Goal: Book appointment/travel/reservation

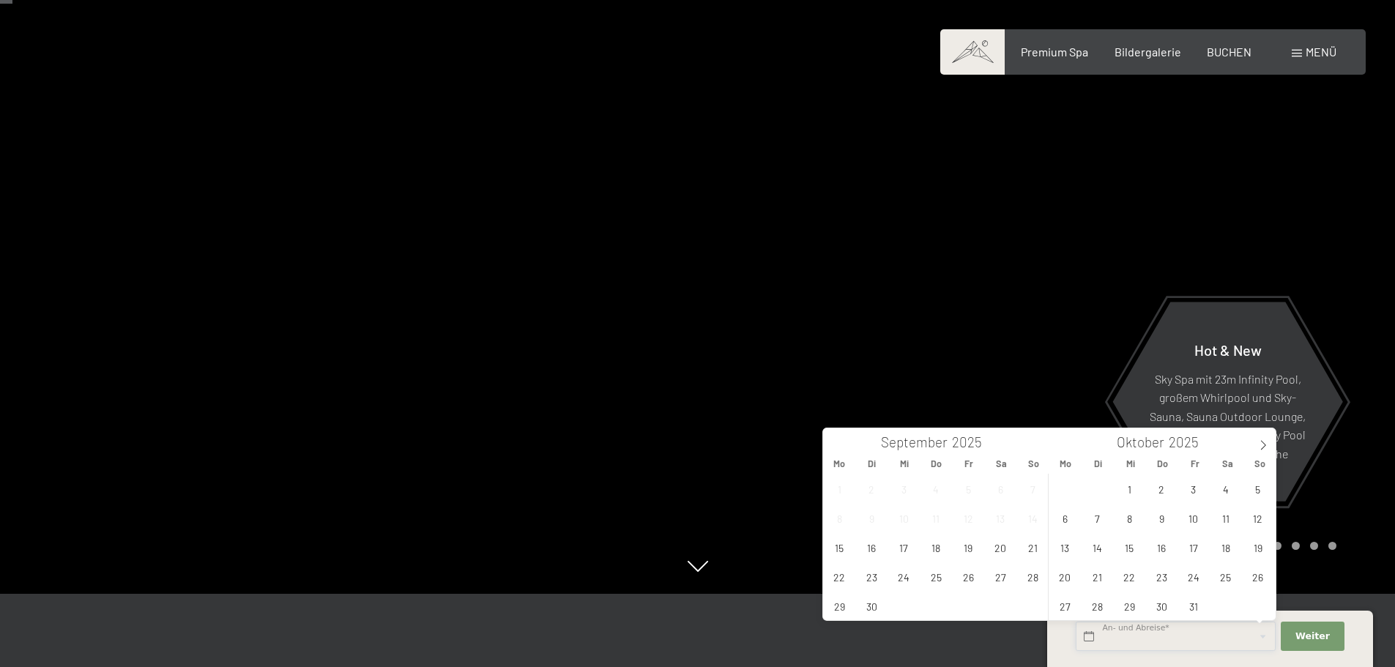
click at [1150, 634] on input "text" at bounding box center [1176, 637] width 200 height 30
click at [1003, 580] on span "27" at bounding box center [1000, 576] width 29 height 29
click at [1228, 491] on span "4" at bounding box center [1225, 489] width 29 height 29
type input "[DATE] - [DATE]"
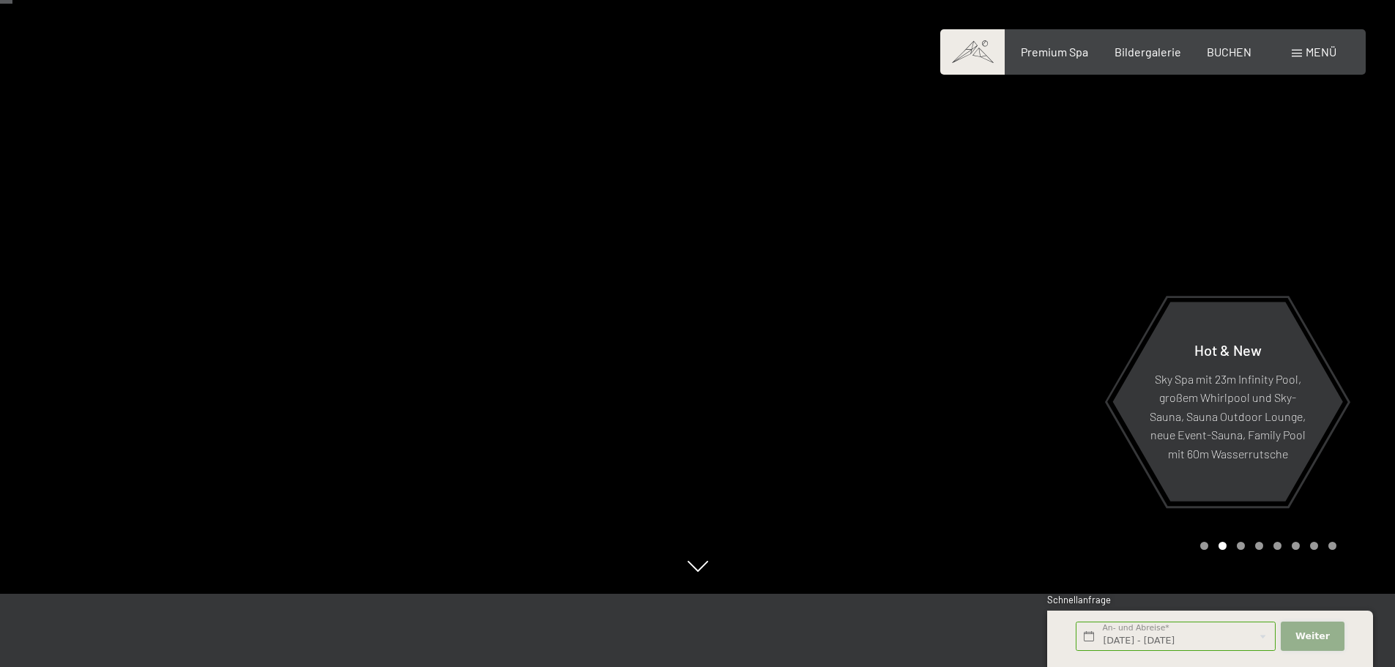
click at [1304, 633] on span "Weiter" at bounding box center [1312, 636] width 34 height 13
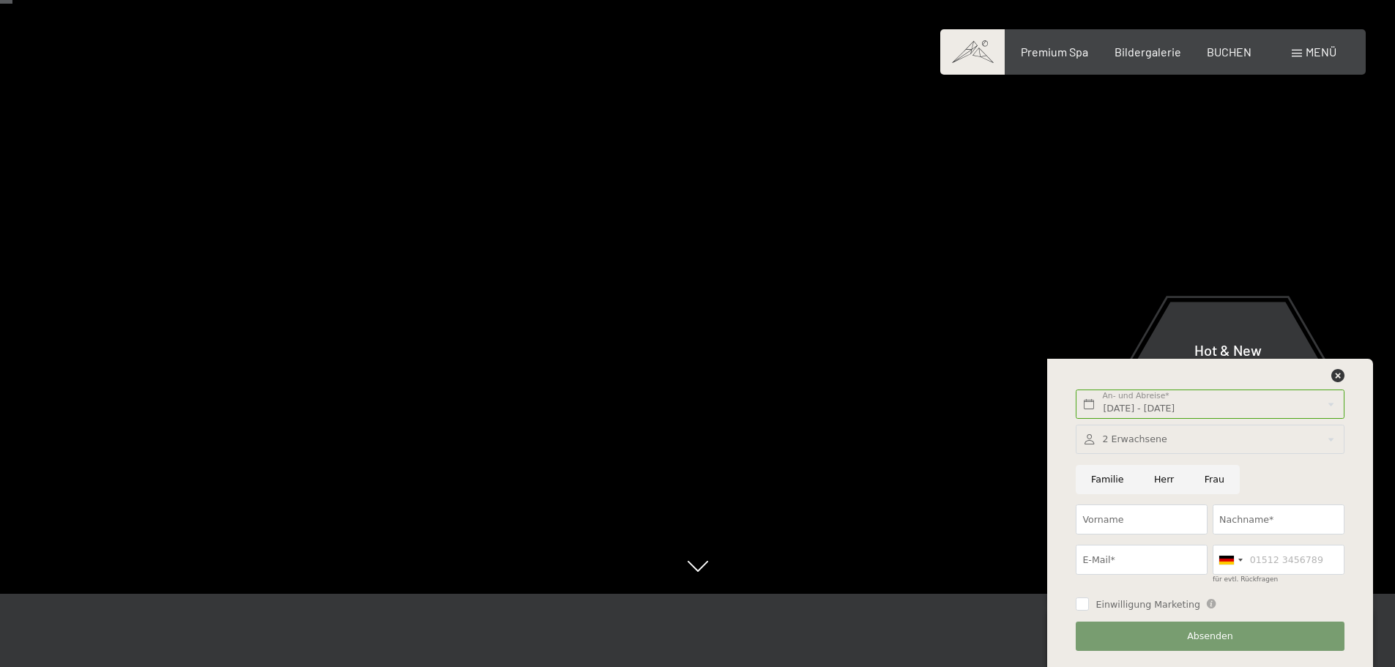
click at [1109, 480] on input "Familie" at bounding box center [1107, 480] width 63 height 30
radio input "true"
click at [1121, 522] on input "Vorname" at bounding box center [1142, 520] width 132 height 30
type input "Heike"
type input "[PERSON_NAME]"
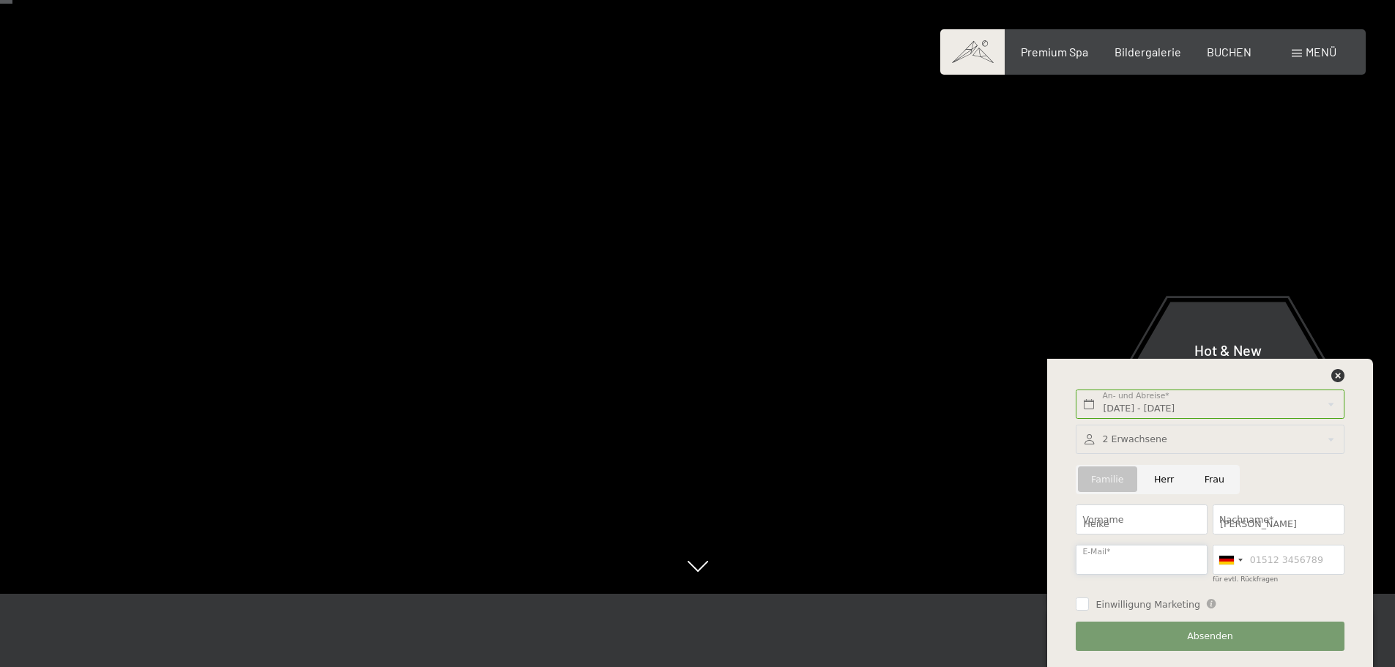
type input "[PERSON_NAME][EMAIL_ADDRESS][PERSON_NAME][DOMAIN_NAME]"
type input "01712883533"
click at [1183, 565] on input "[PERSON_NAME][EMAIL_ADDRESS][PERSON_NAME][DOMAIN_NAME]" at bounding box center [1142, 560] width 132 height 30
type input "[EMAIL_ADDRESS][PERSON_NAME][PERSON_NAME][DOMAIN_NAME]"
click at [1122, 608] on span "Einwilligung Marketing" at bounding box center [1148, 604] width 105 height 13
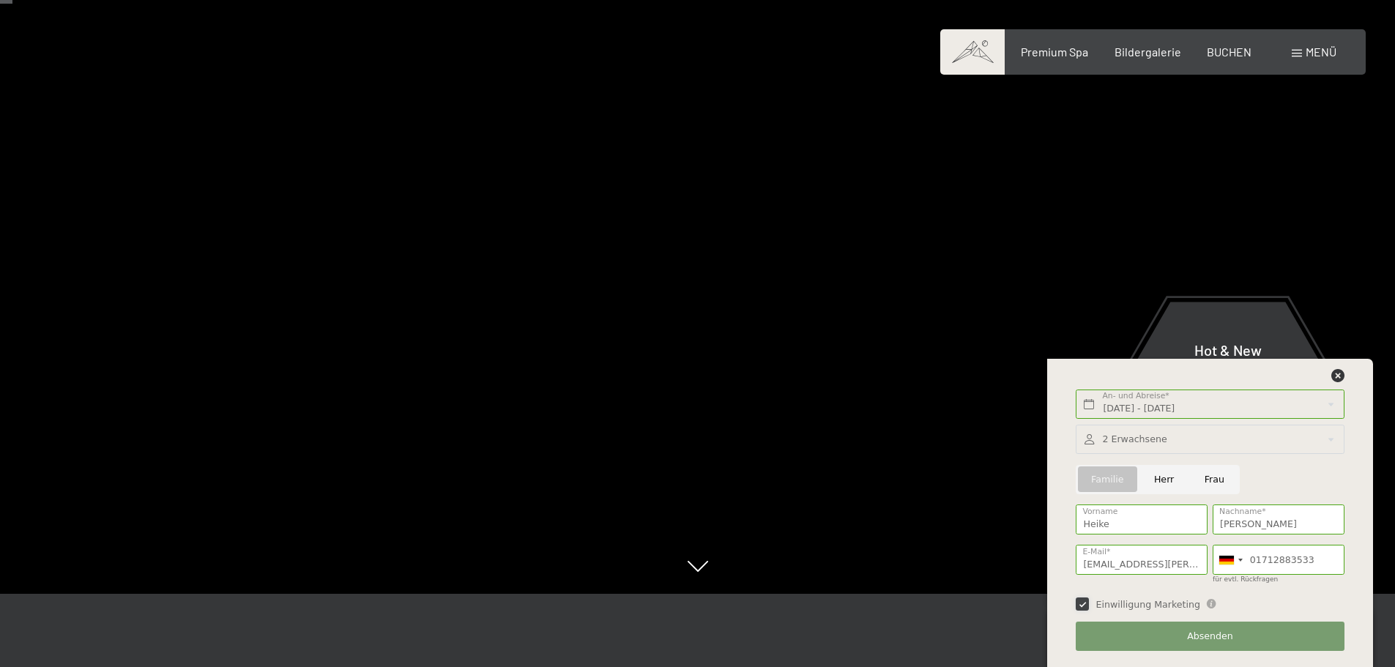
click at [1089, 608] on input "Einwilligung Marketing" at bounding box center [1082, 604] width 13 height 13
click at [1080, 605] on input "Einwilligung Marketing" at bounding box center [1082, 604] width 13 height 13
checkbox input "true"
click at [1198, 638] on span "Absenden" at bounding box center [1210, 636] width 46 height 13
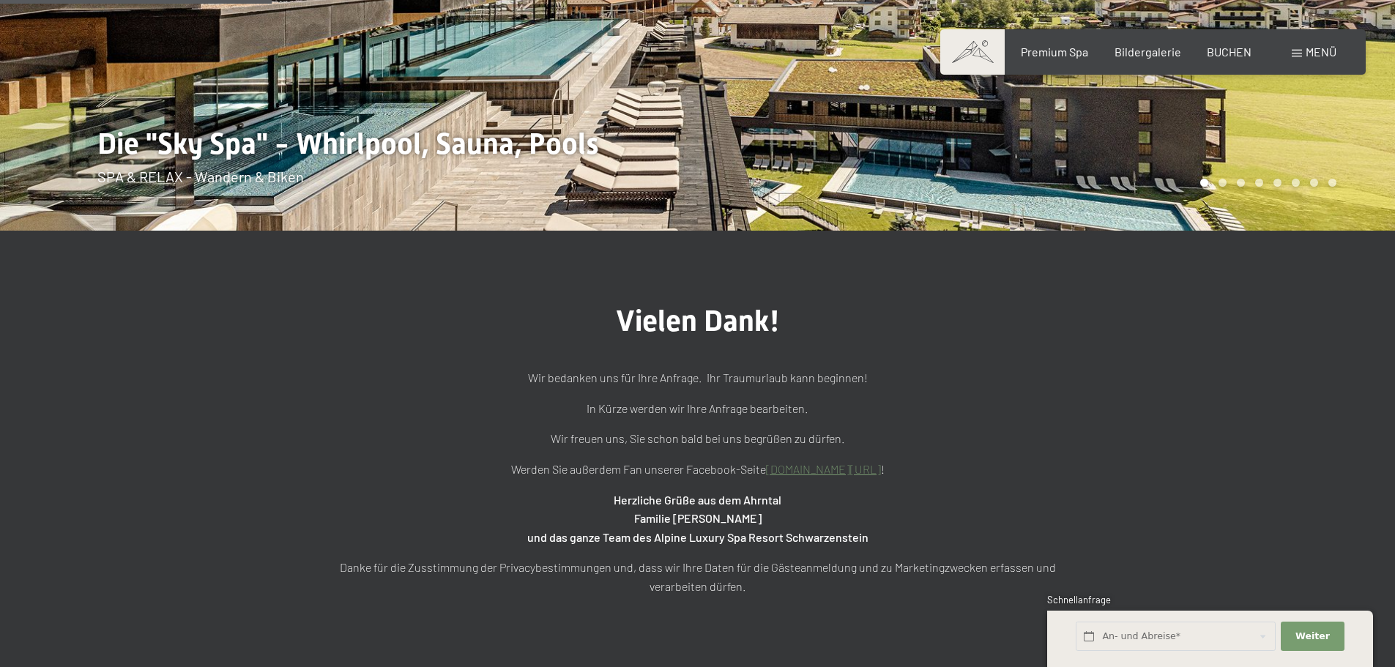
scroll to position [293, 0]
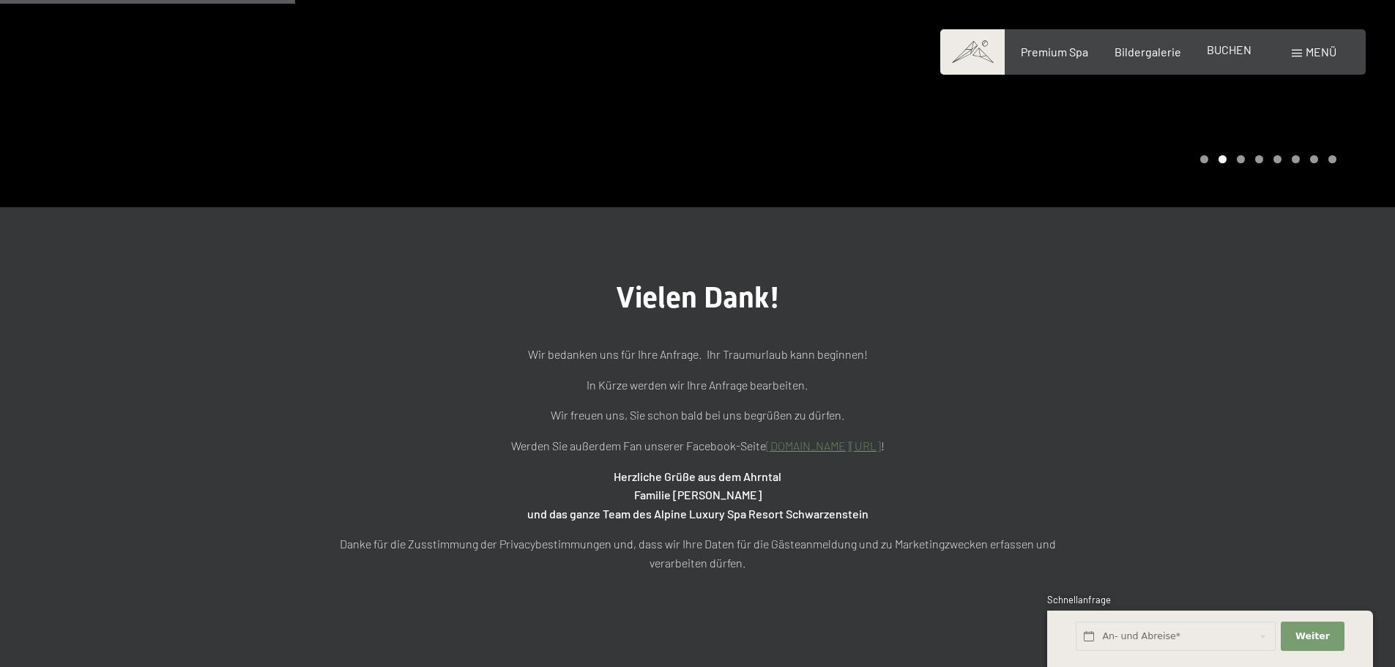
click at [1241, 57] on div "BUCHEN" at bounding box center [1229, 50] width 45 height 16
click at [1234, 48] on span "BUCHEN" at bounding box center [1229, 49] width 45 height 14
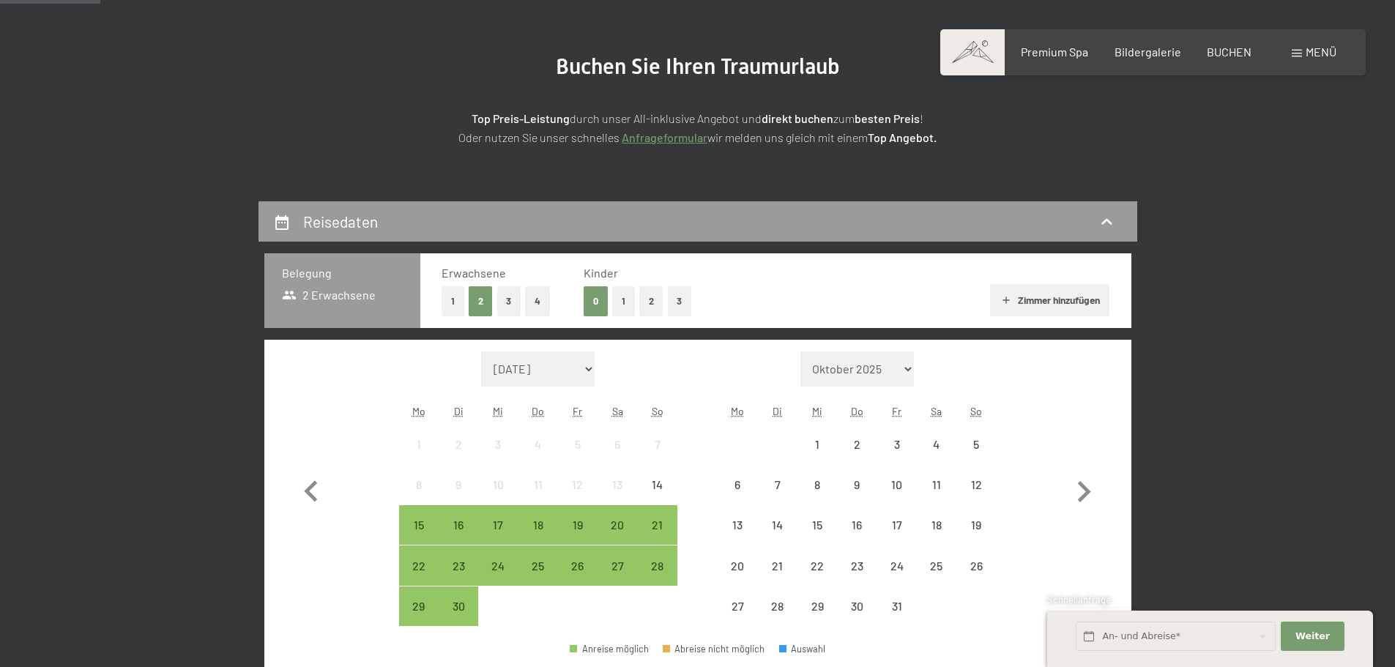
scroll to position [220, 0]
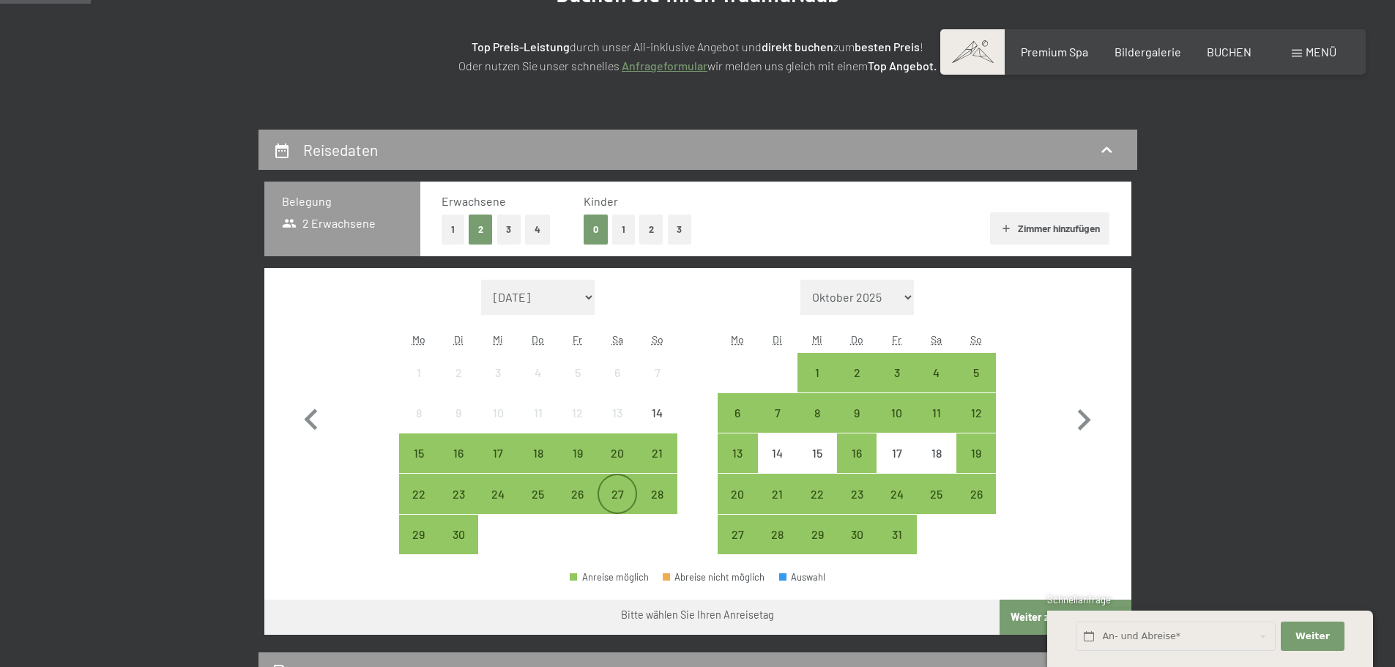
click at [616, 492] on div "27" at bounding box center [617, 506] width 37 height 37
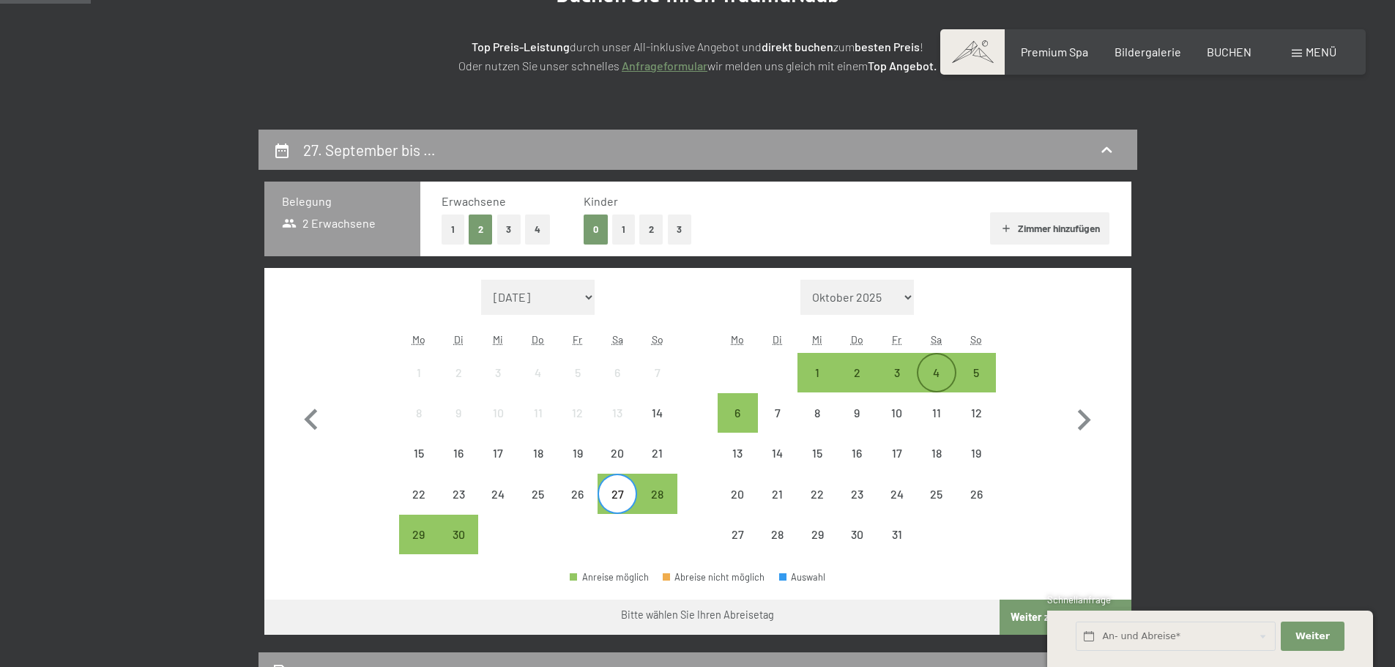
click at [933, 381] on div "4" at bounding box center [936, 385] width 37 height 37
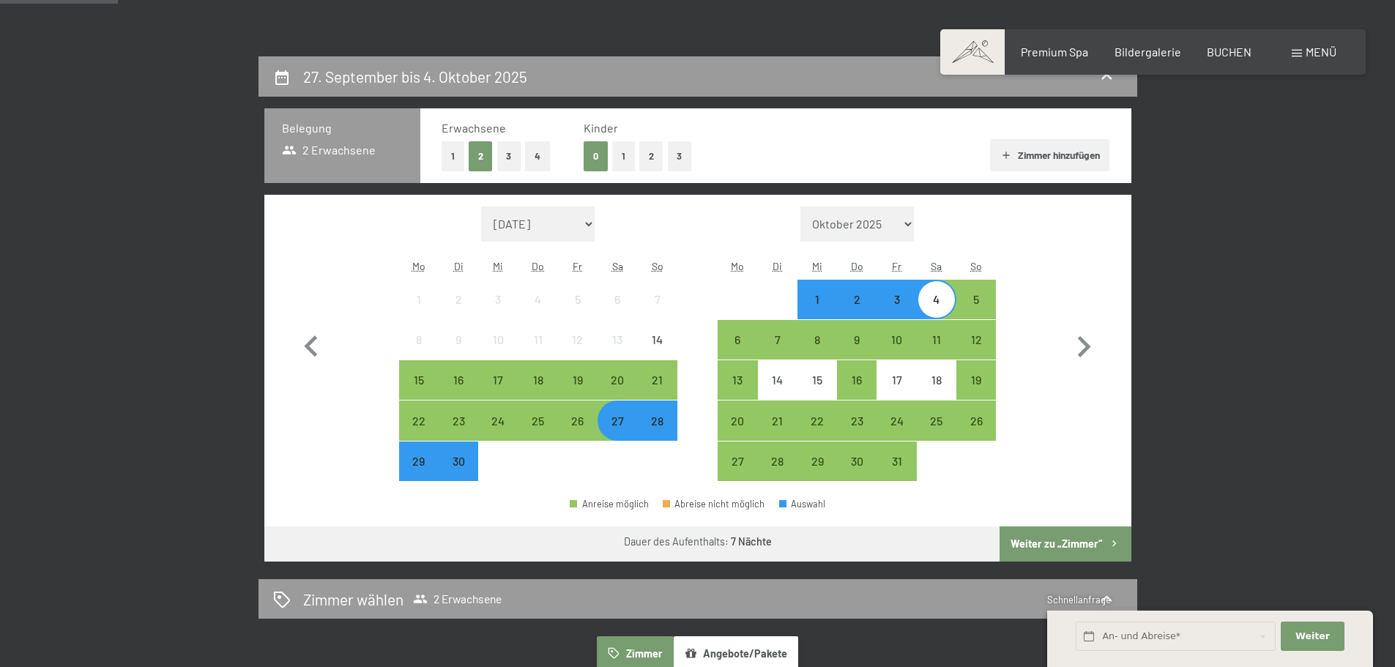
click at [1073, 539] on button "Weiter zu „Zimmer“" at bounding box center [1065, 544] width 131 height 35
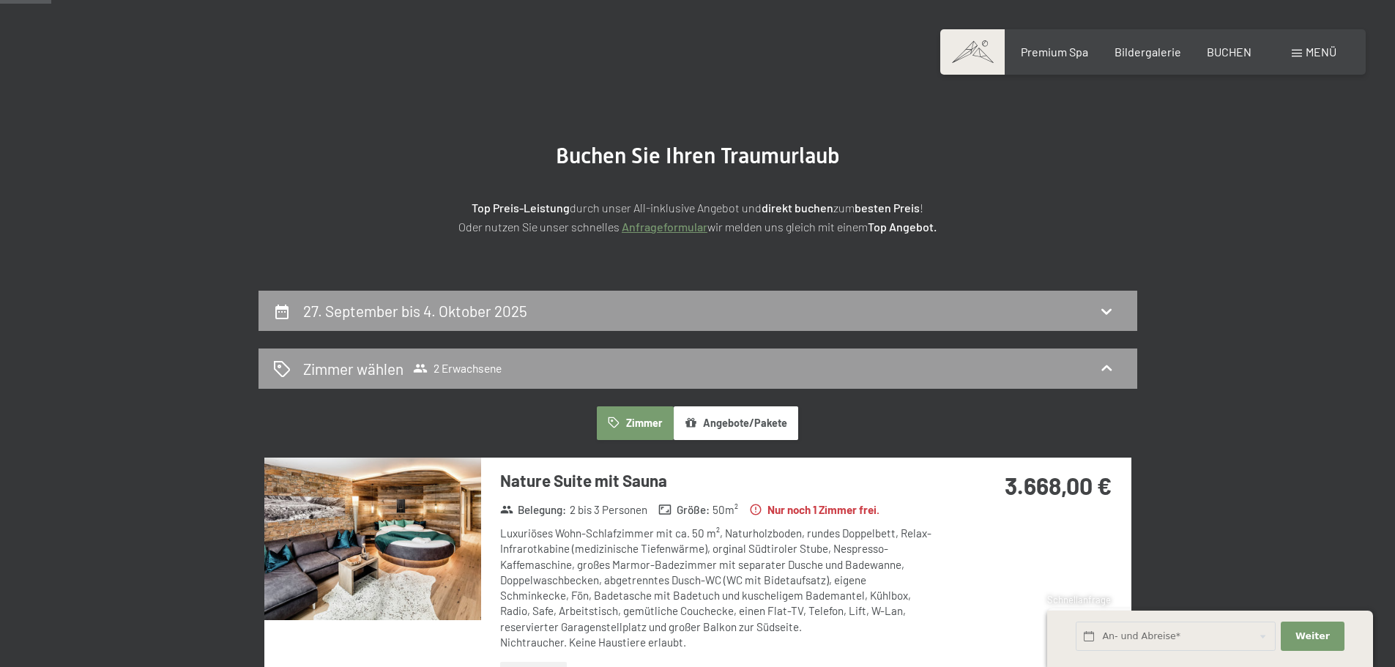
scroll to position [56, 0]
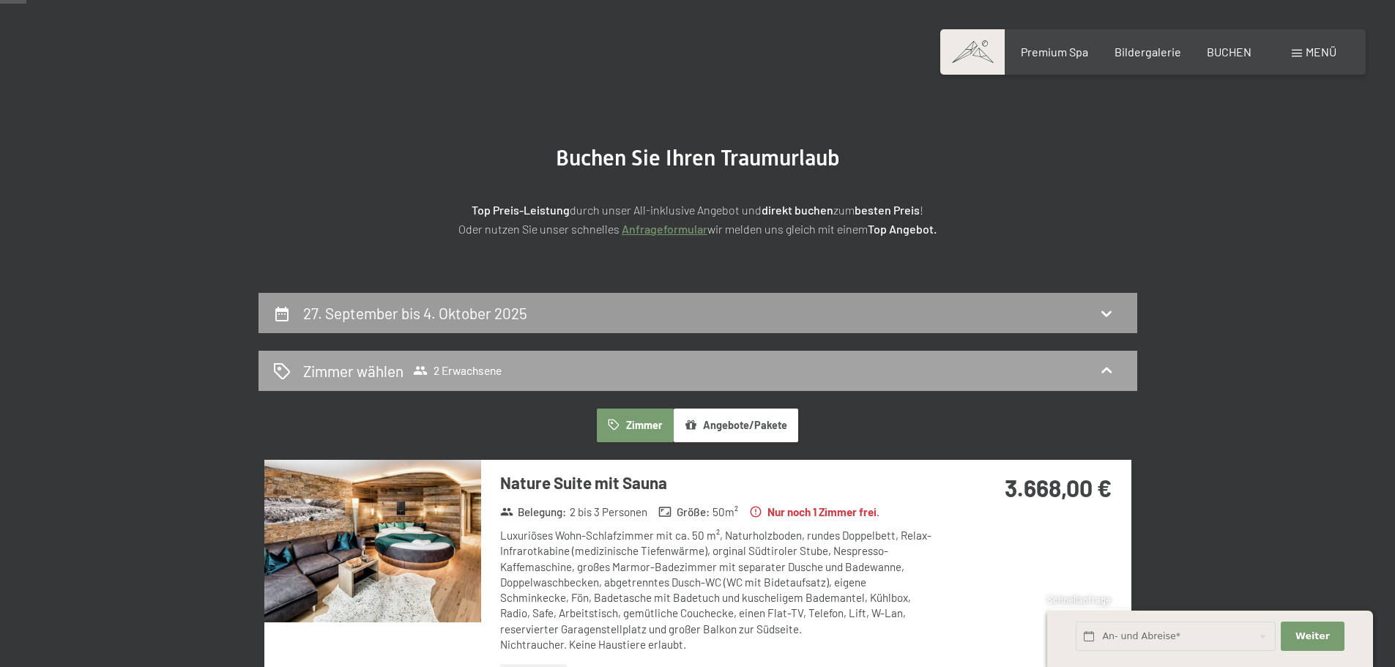
click at [472, 369] on span "2 Erwachsene" at bounding box center [457, 370] width 89 height 15
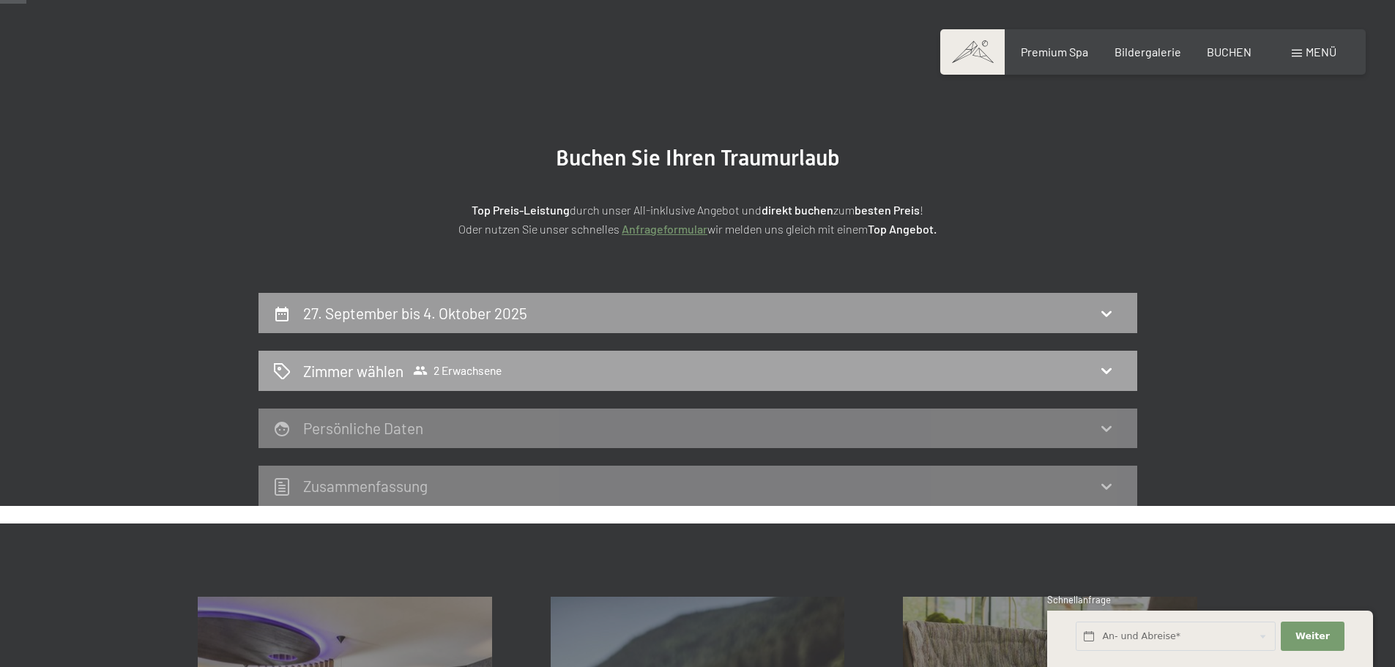
click at [472, 370] on span "2 Erwachsene" at bounding box center [457, 370] width 89 height 15
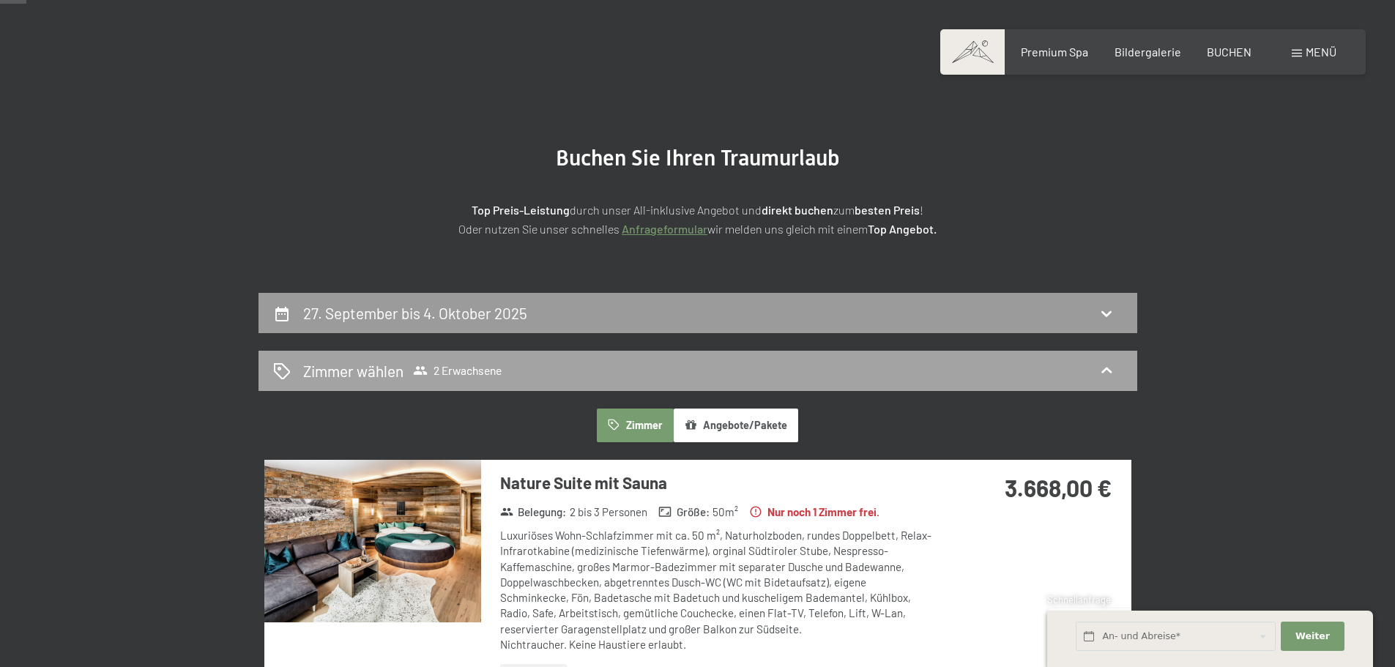
click at [361, 363] on h2 "Zimmer wählen" at bounding box center [353, 370] width 100 height 21
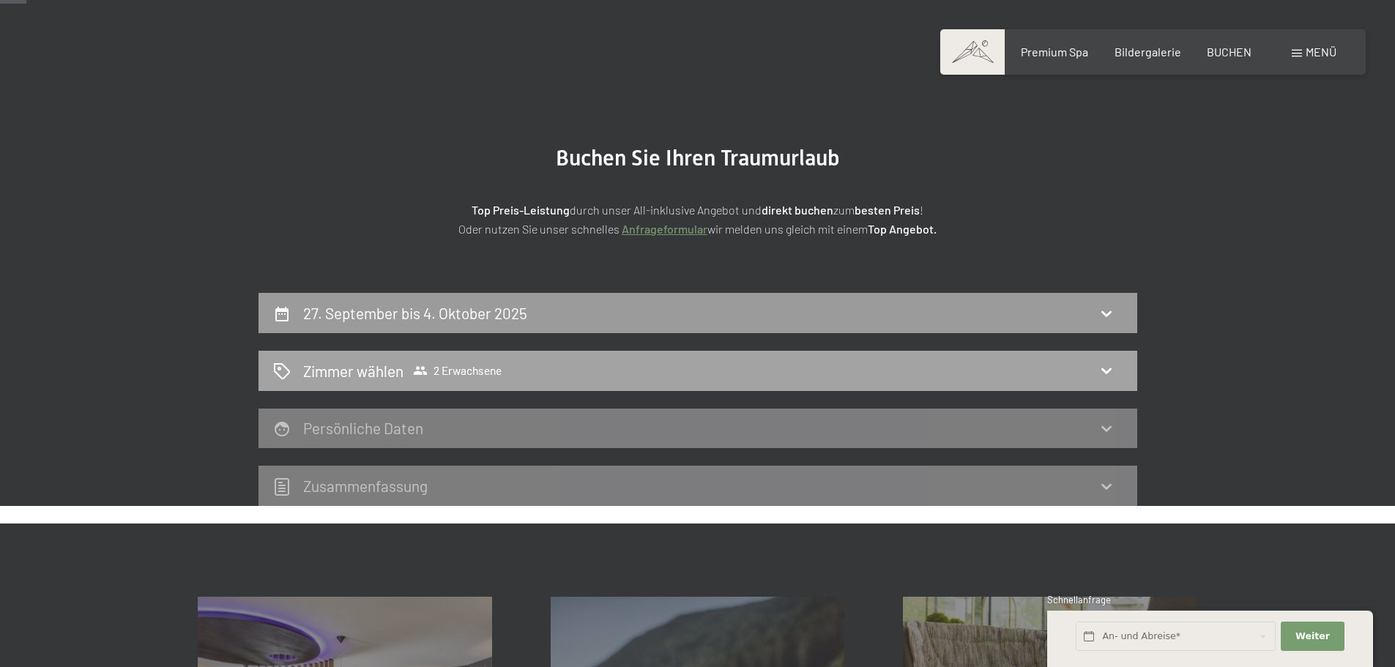
click at [361, 363] on h2 "Zimmer wählen" at bounding box center [353, 370] width 100 height 21
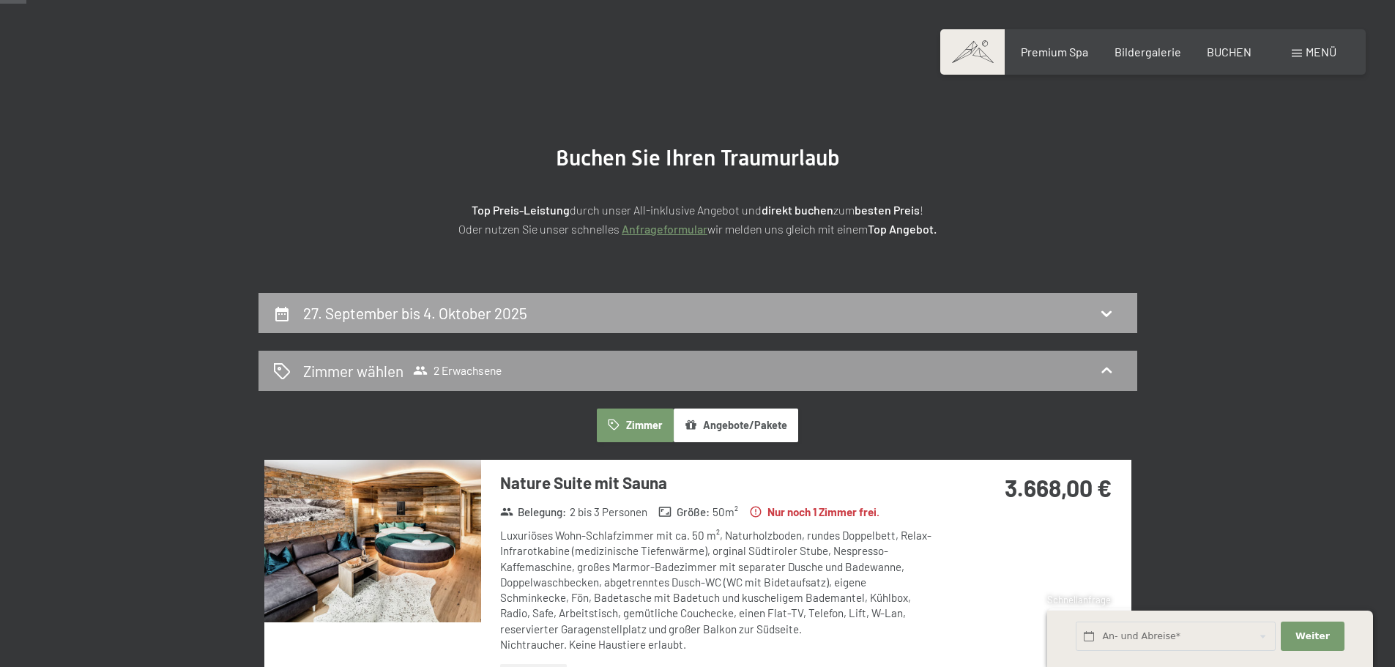
click at [504, 319] on h2 "27. September bis 4. Oktober 2025" at bounding box center [415, 313] width 224 height 18
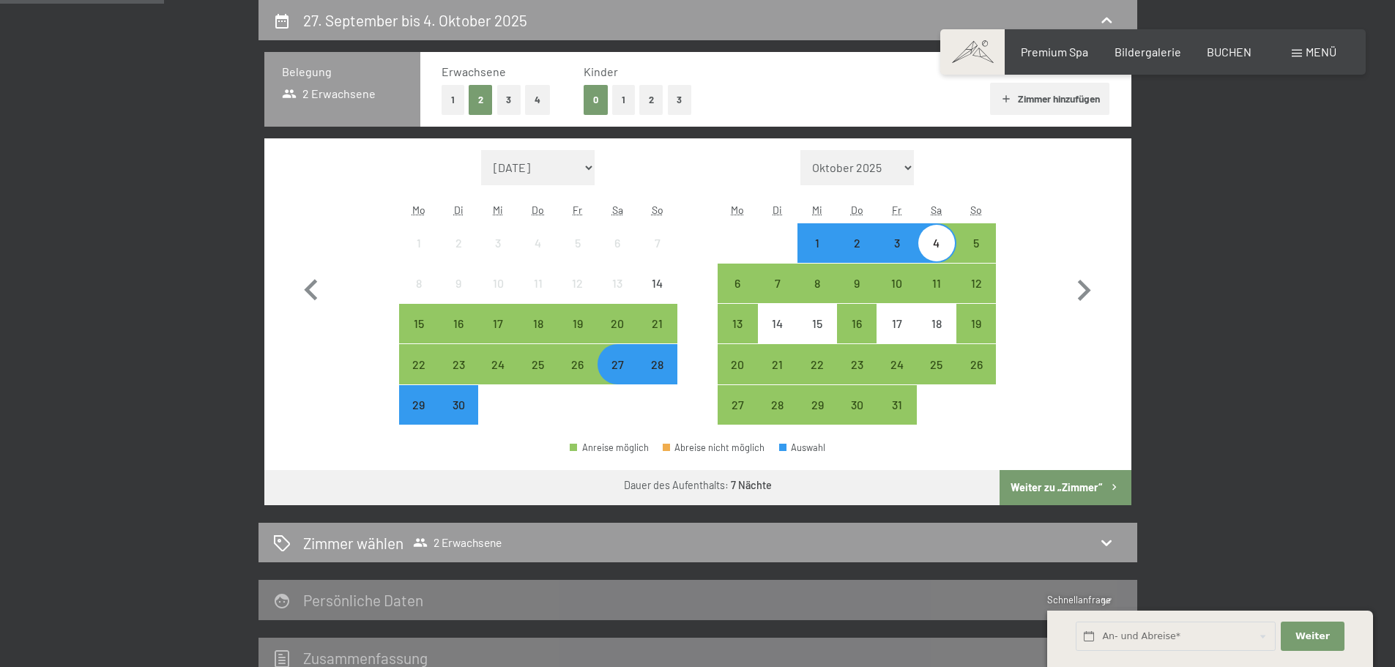
click at [642, 92] on button "2" at bounding box center [651, 100] width 24 height 30
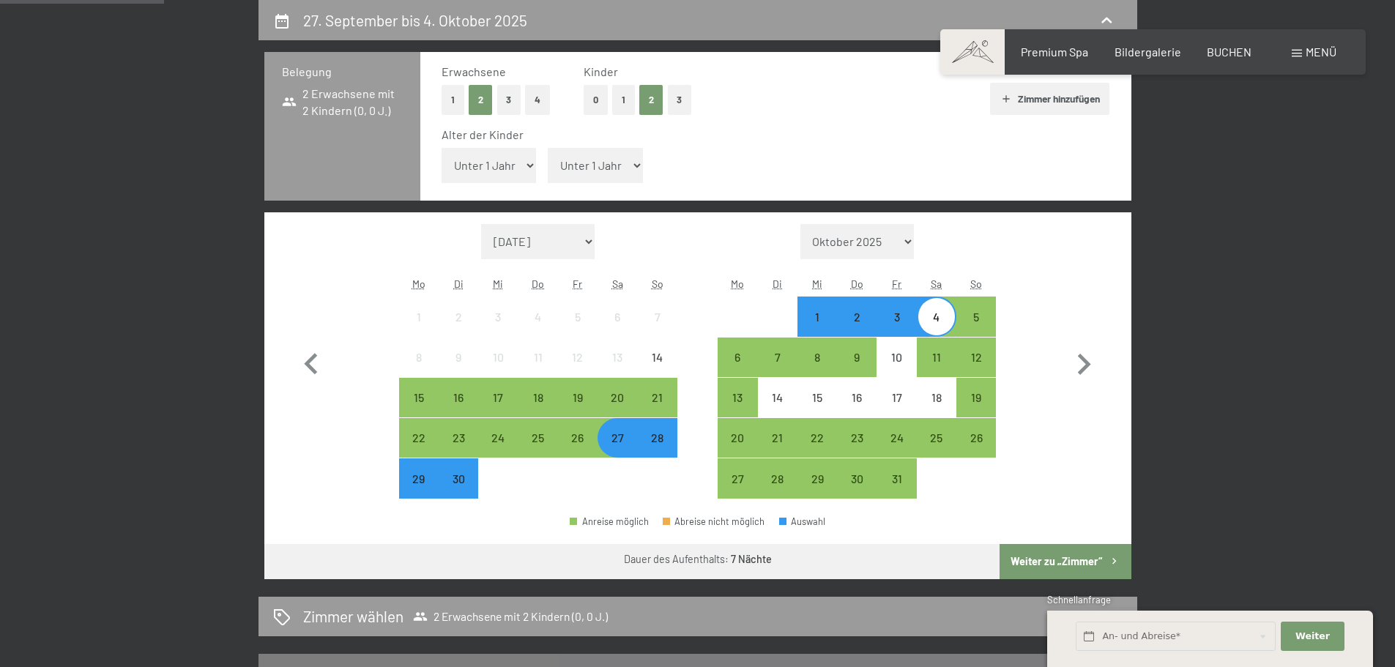
click at [524, 157] on select "Unter 1 Jahr 1 Jahr 2 Jahre 3 Jahre 4 Jahre 5 Jahre 6 Jahre 7 Jahre 8 Jahre 9 J…" at bounding box center [489, 165] width 95 height 35
select select "4"
click at [442, 148] on select "Unter 1 Jahr 1 Jahr 2 Jahre 3 Jahre 4 Jahre 5 Jahre 6 Jahre 7 Jahre 8 Jahre 9 J…" at bounding box center [489, 165] width 95 height 35
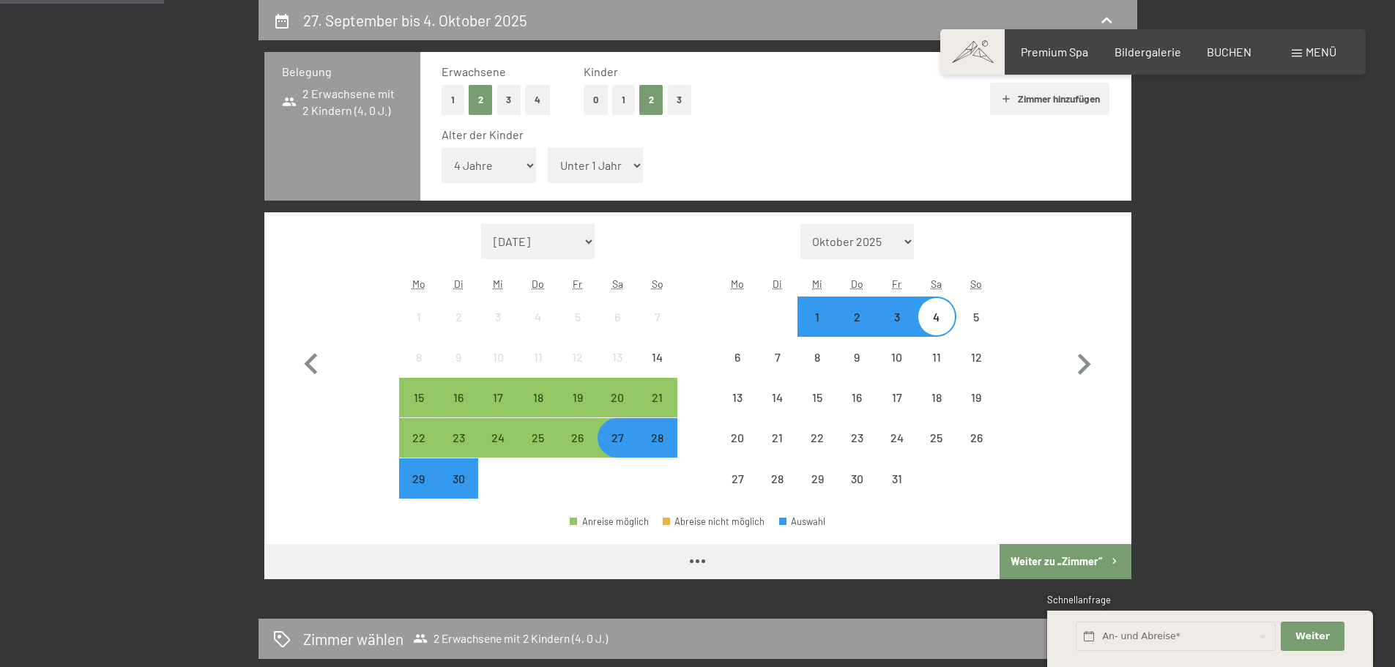
click at [632, 167] on select "Unter 1 Jahr 1 Jahr 2 Jahre 3 Jahre 4 Jahre 5 Jahre 6 Jahre 7 Jahre 8 Jahre 9 J…" at bounding box center [595, 165] width 95 height 35
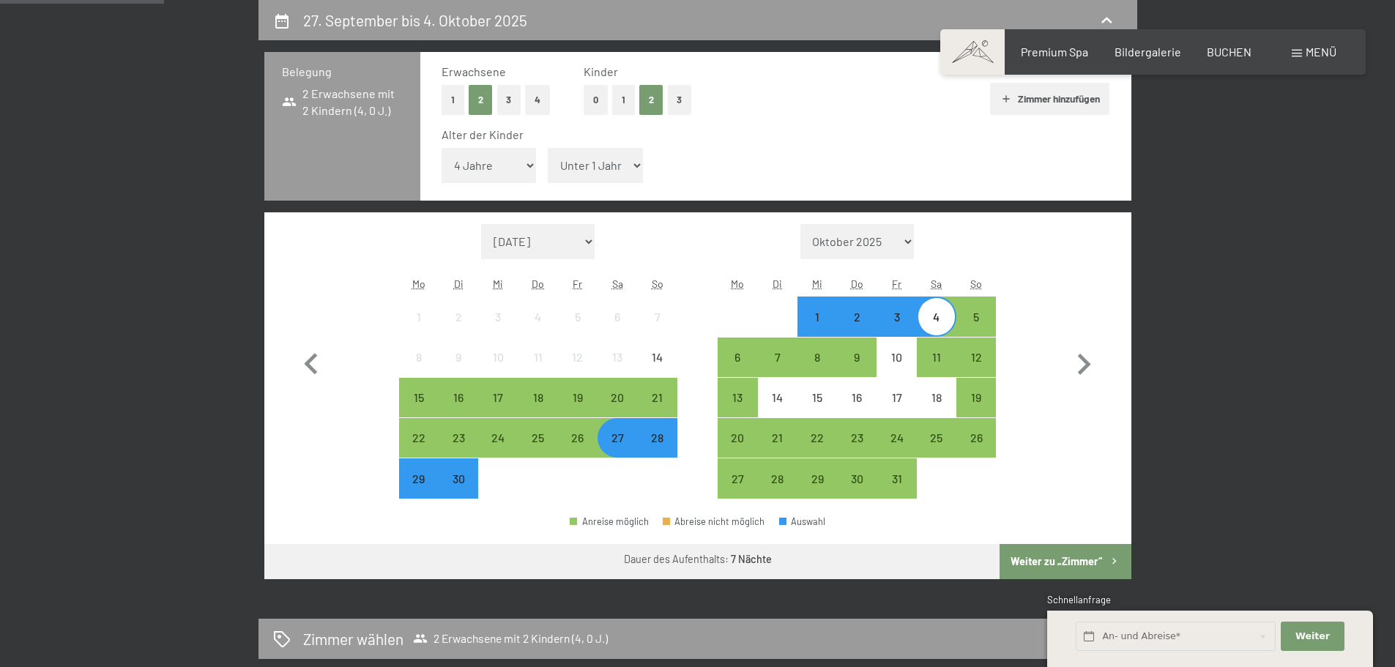
select select "4"
click at [548, 148] on select "Unter 1 Jahr 1 Jahr 2 Jahre 3 Jahre 4 Jahre 5 Jahre 6 Jahre 7 Jahre 8 Jahre 9 J…" at bounding box center [595, 165] width 95 height 35
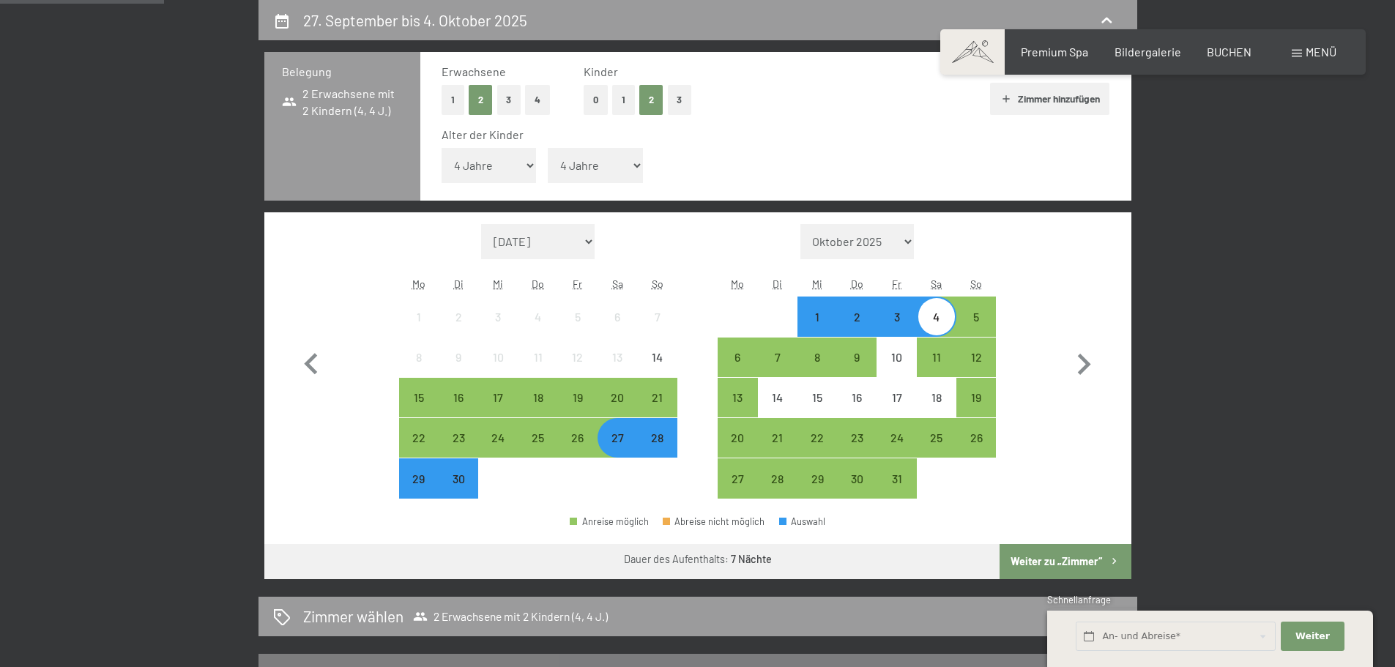
click at [1054, 559] on button "Weiter zu „Zimmer“" at bounding box center [1065, 561] width 131 height 35
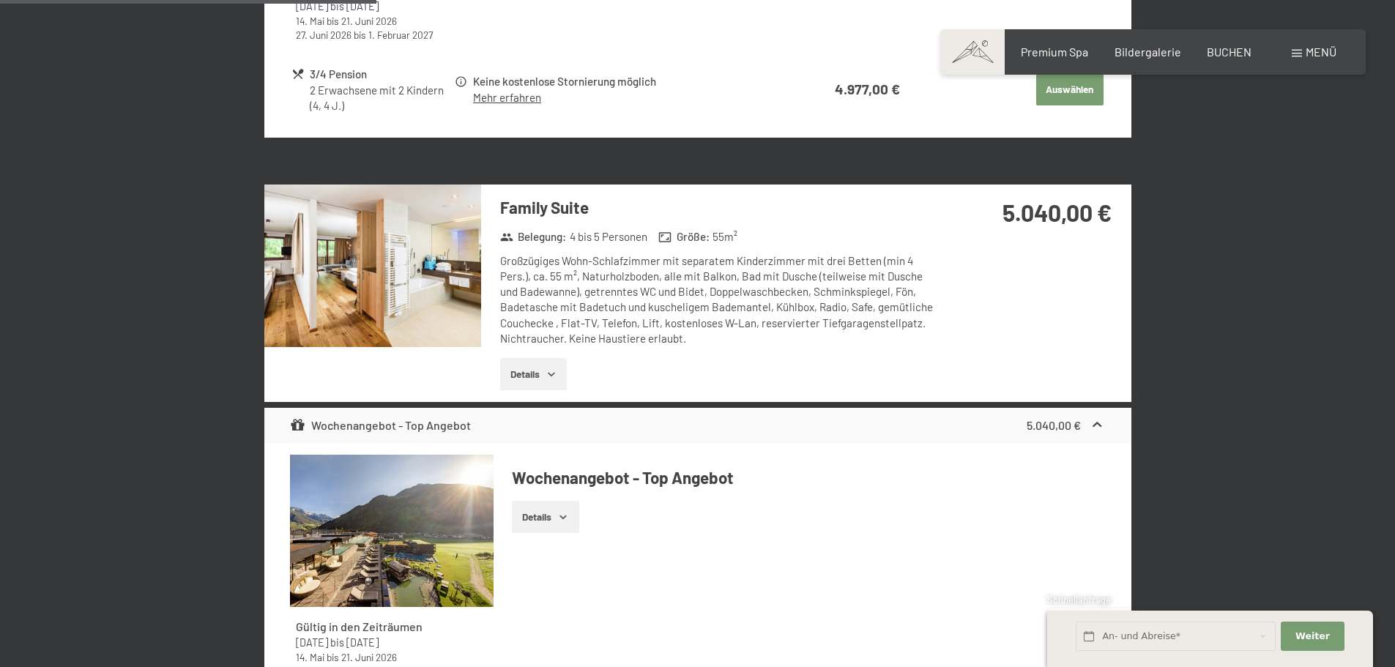
scroll to position [1008, 0]
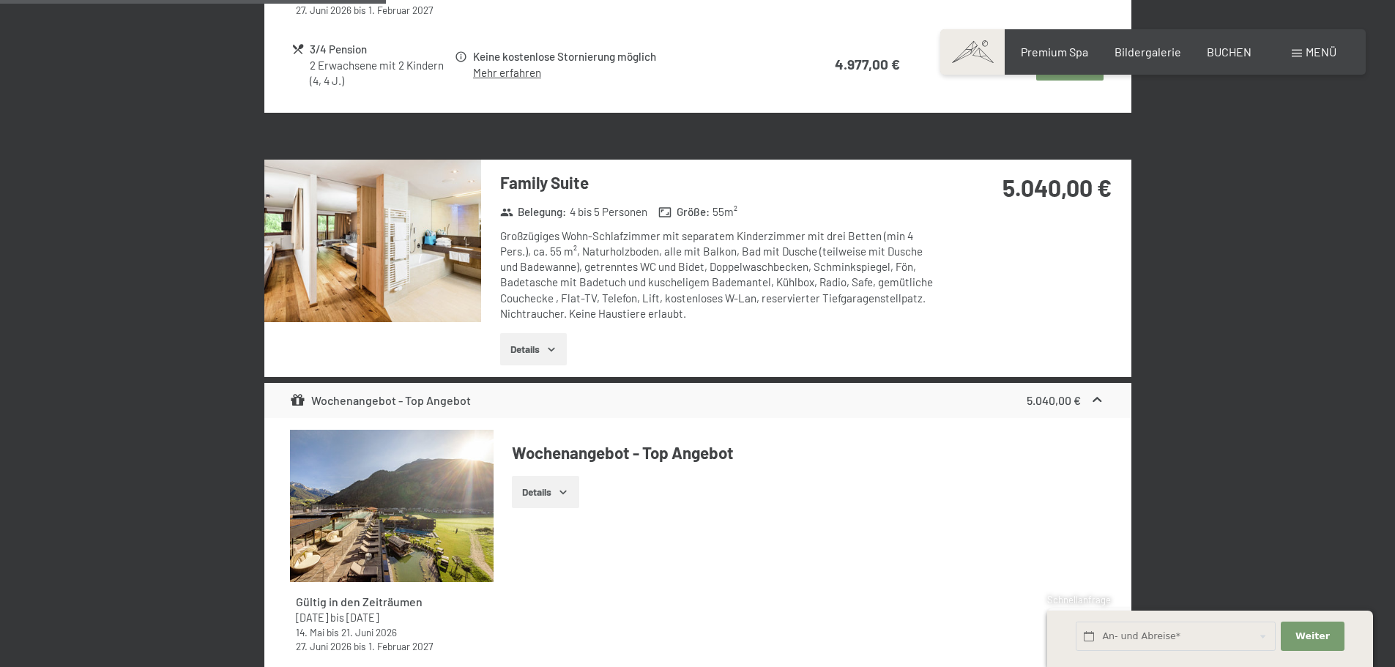
click at [426, 254] on img at bounding box center [372, 241] width 217 height 163
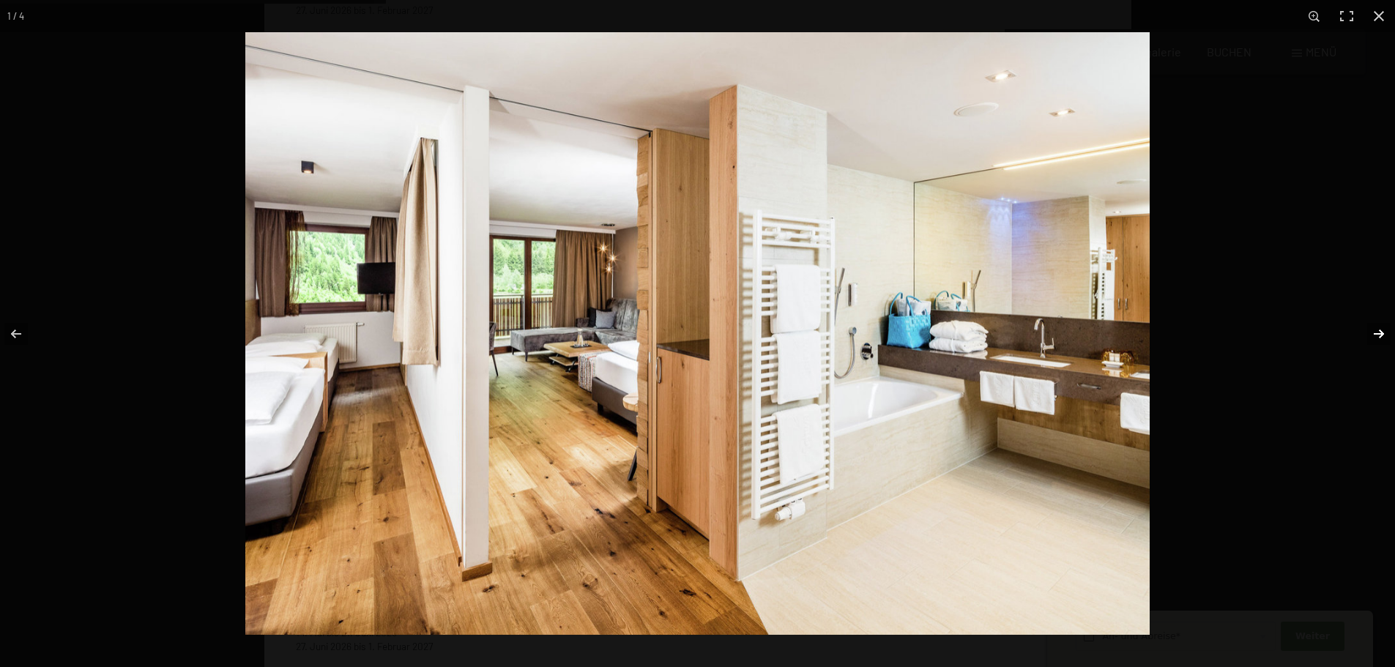
click at [1380, 336] on button "button" at bounding box center [1369, 333] width 51 height 73
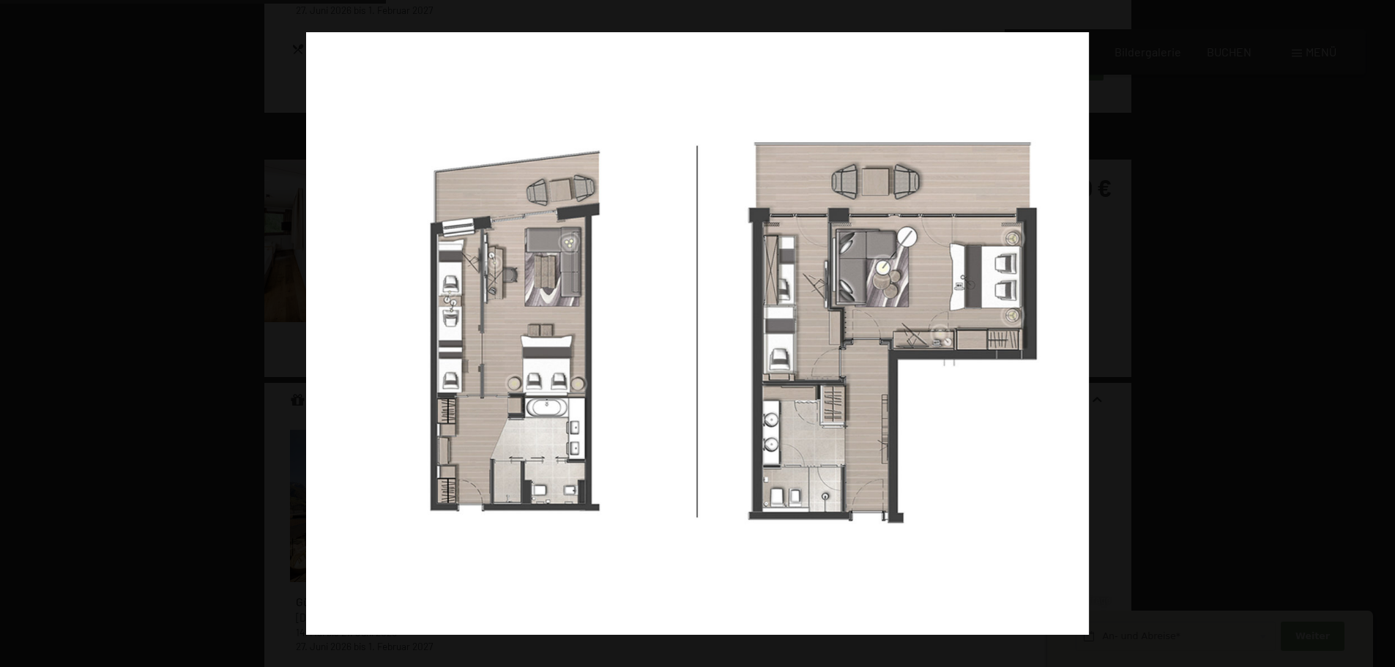
click at [1380, 336] on button "button" at bounding box center [1369, 333] width 51 height 73
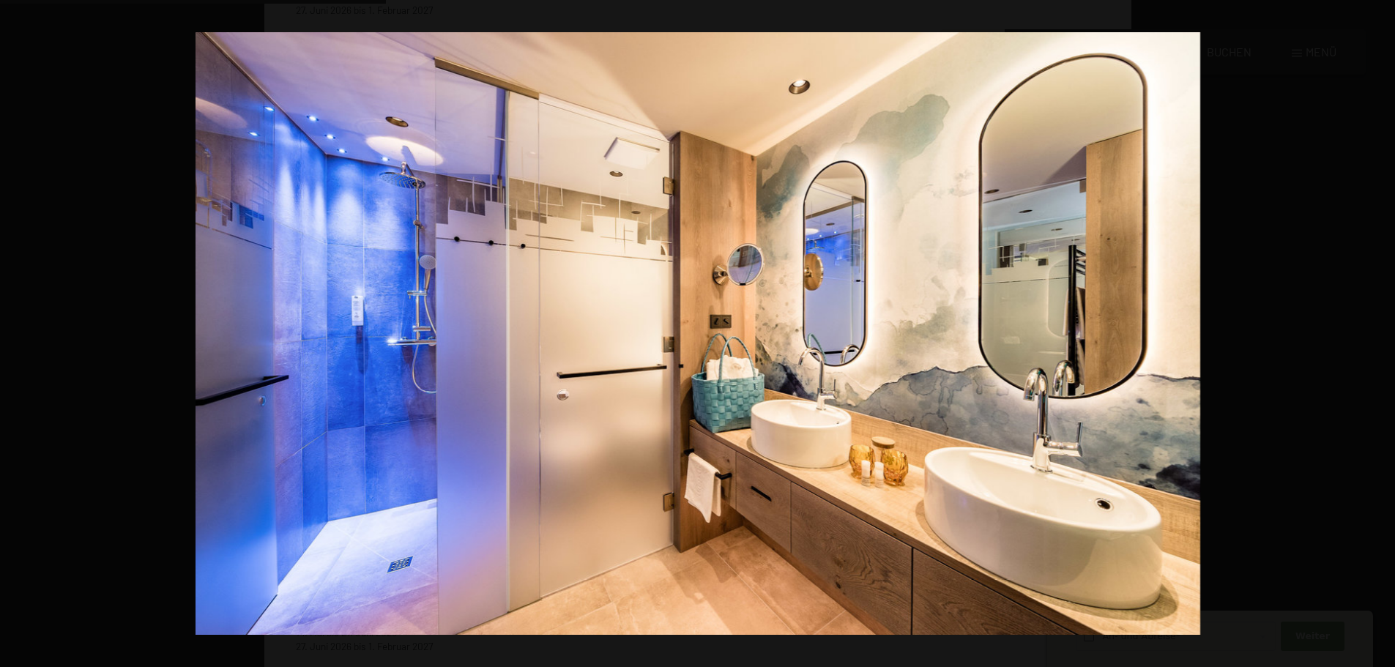
click at [1380, 336] on button "button" at bounding box center [1369, 333] width 51 height 73
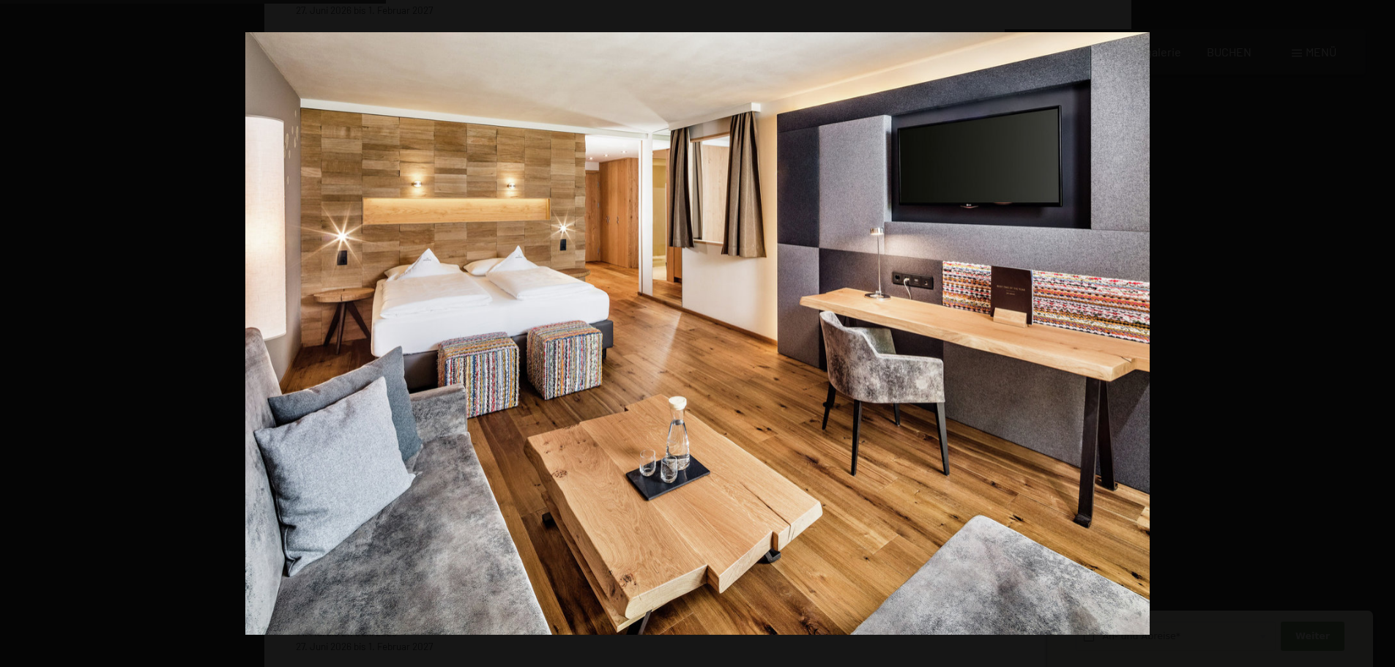
click at [1380, 336] on button "button" at bounding box center [1369, 333] width 51 height 73
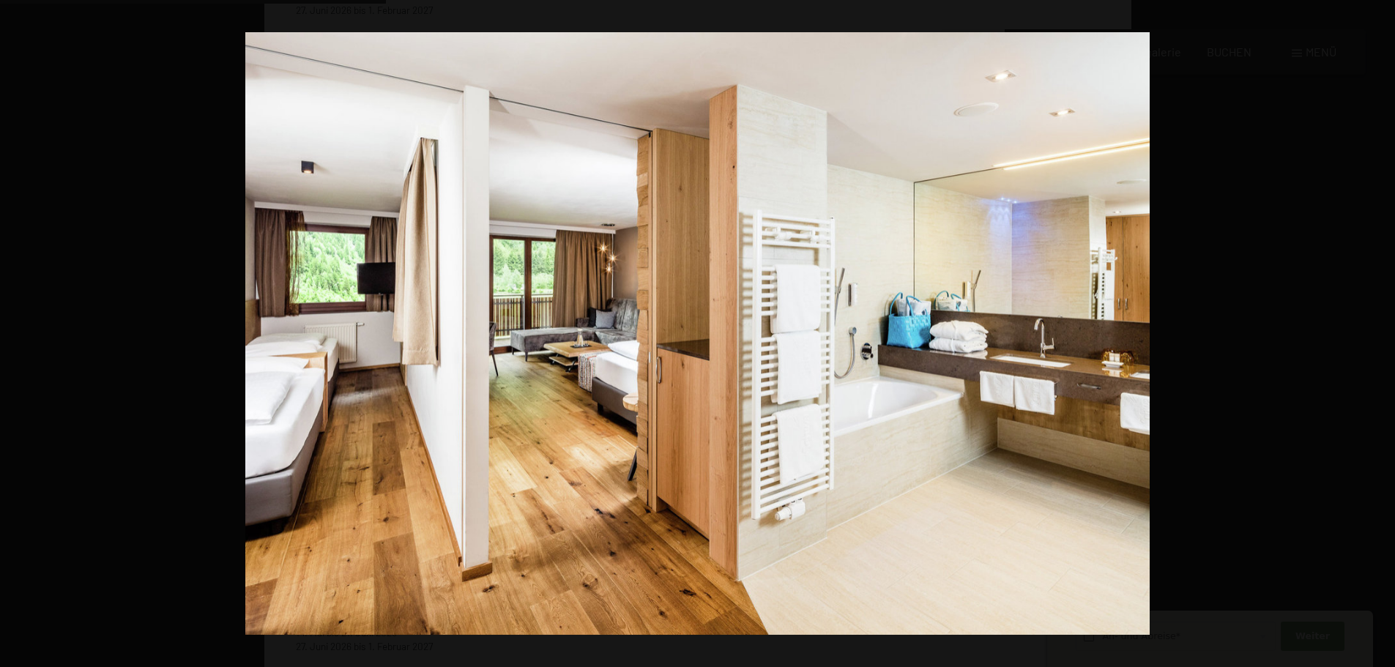
click at [1380, 336] on button "button" at bounding box center [1369, 333] width 51 height 73
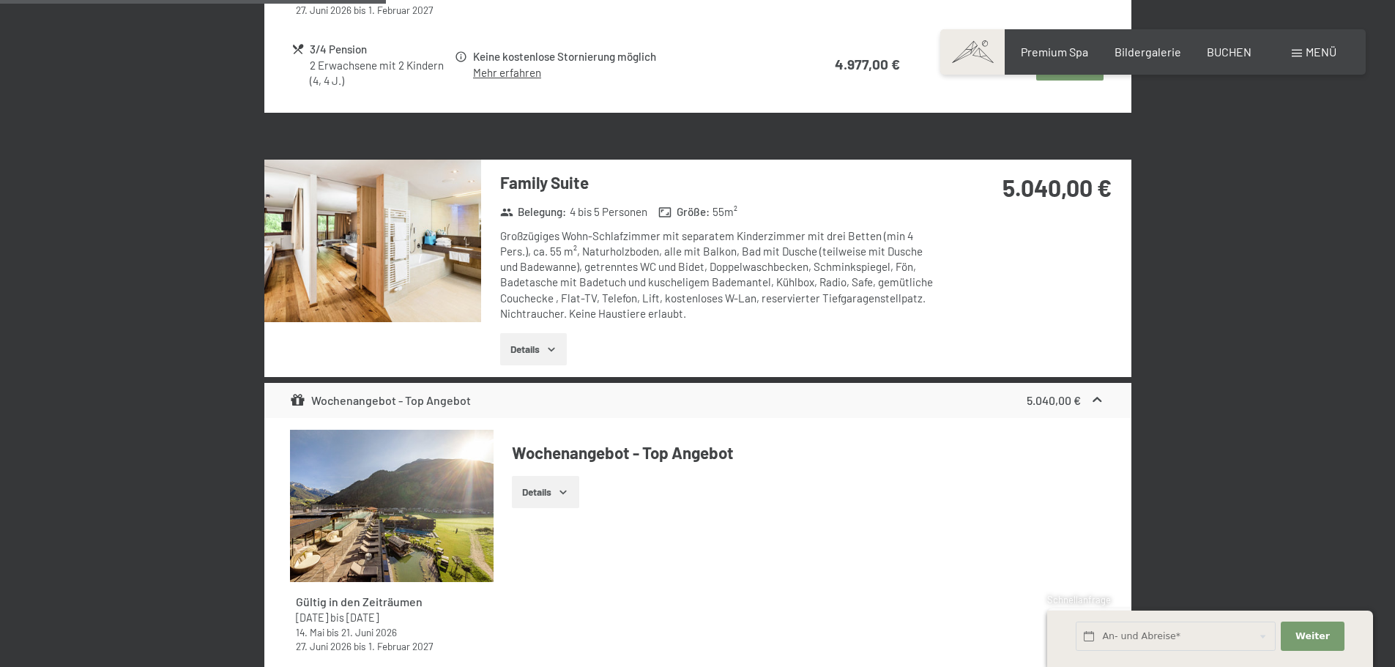
click at [0, 0] on button "button" at bounding box center [0, 0] width 0 height 0
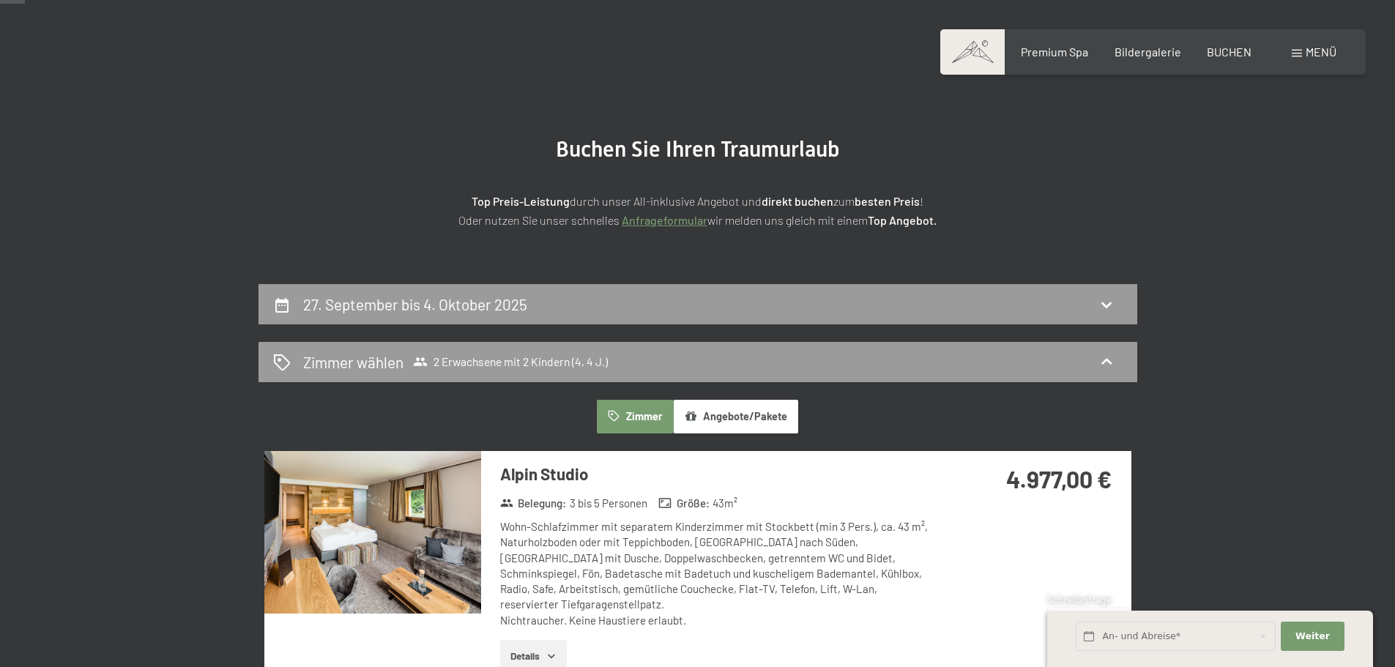
scroll to position [0, 0]
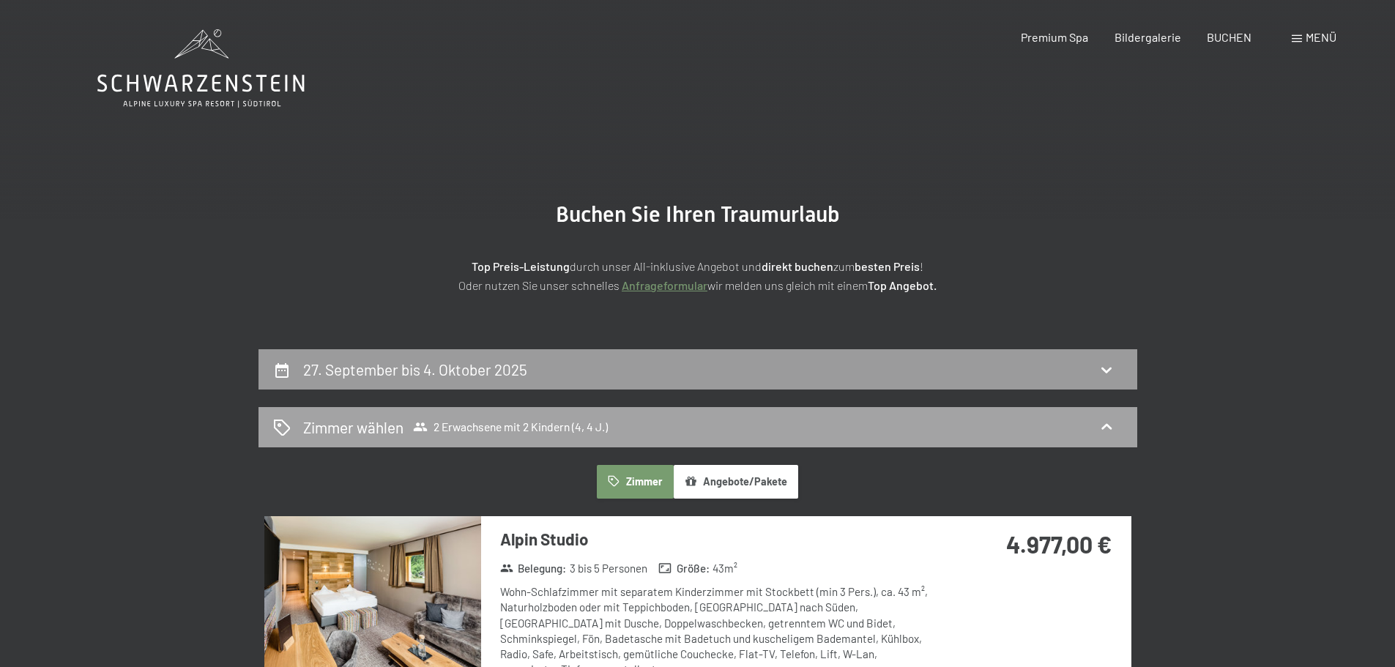
click at [518, 424] on span "2 Erwachsene mit 2 Kindern (4, 4 J.)" at bounding box center [510, 427] width 195 height 15
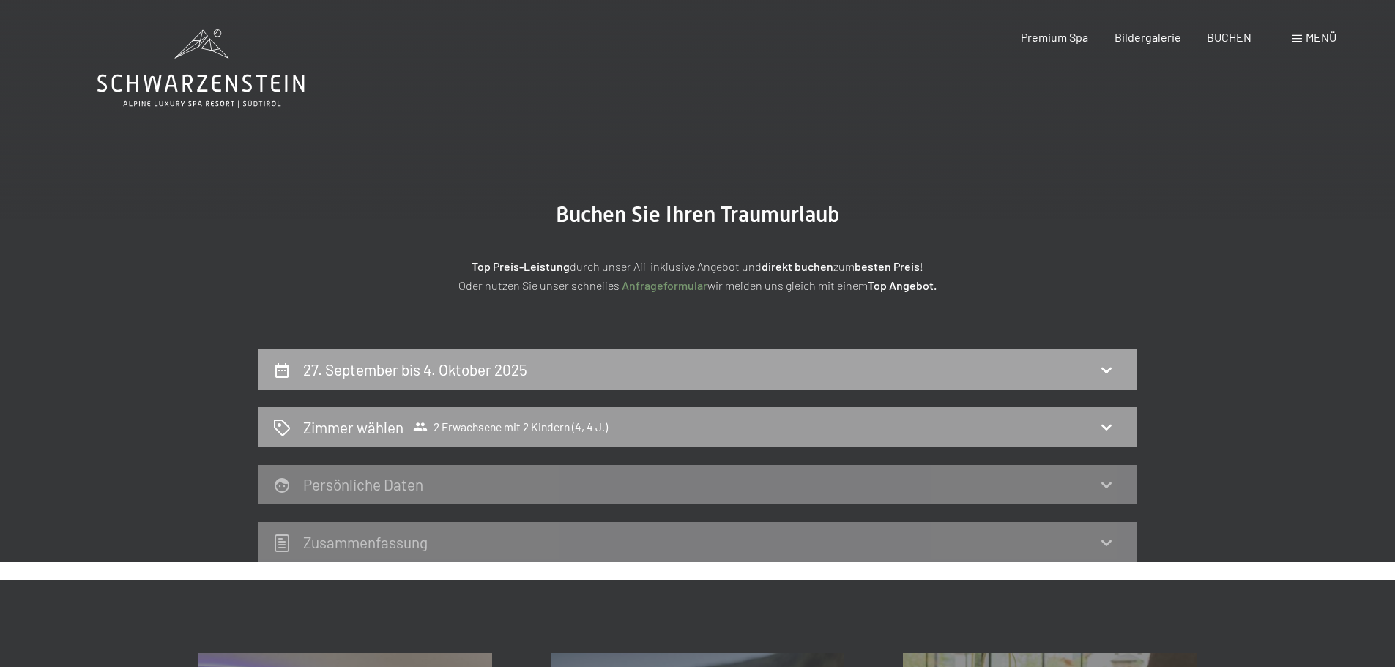
click at [489, 376] on h2 "27. September bis 4. Oktober 2025" at bounding box center [415, 369] width 224 height 18
select select "4"
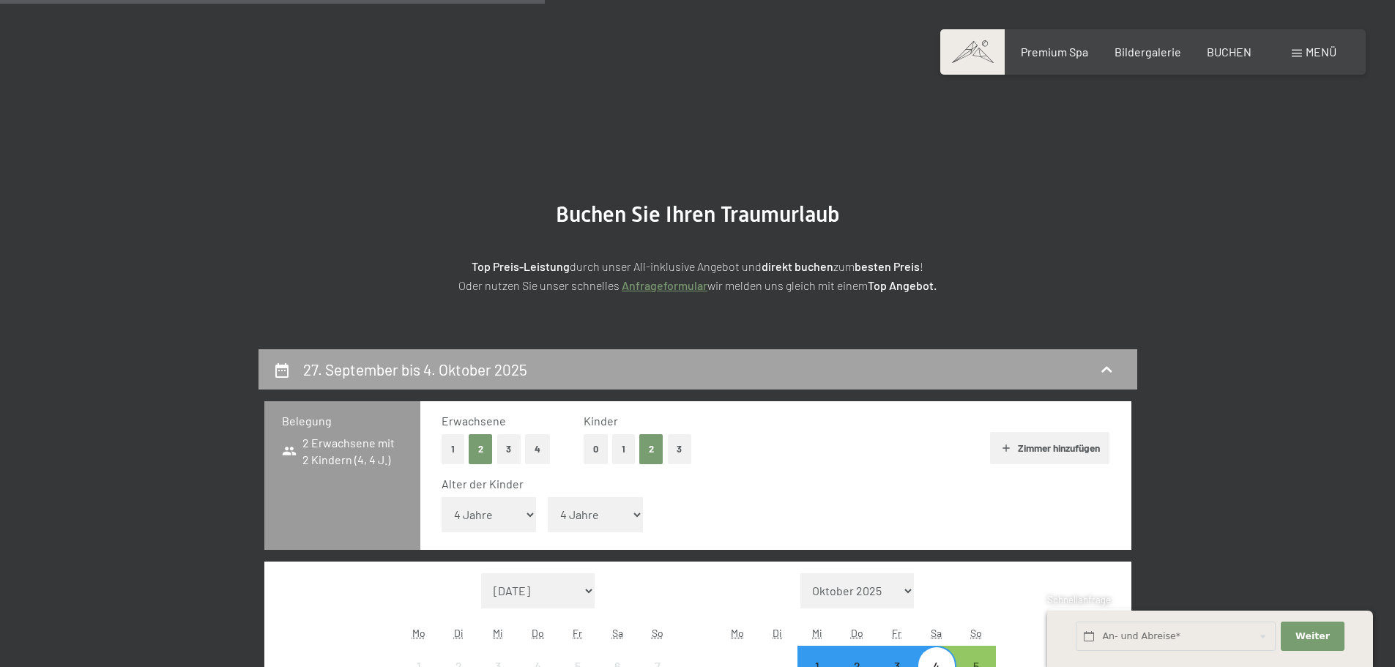
scroll to position [349, 0]
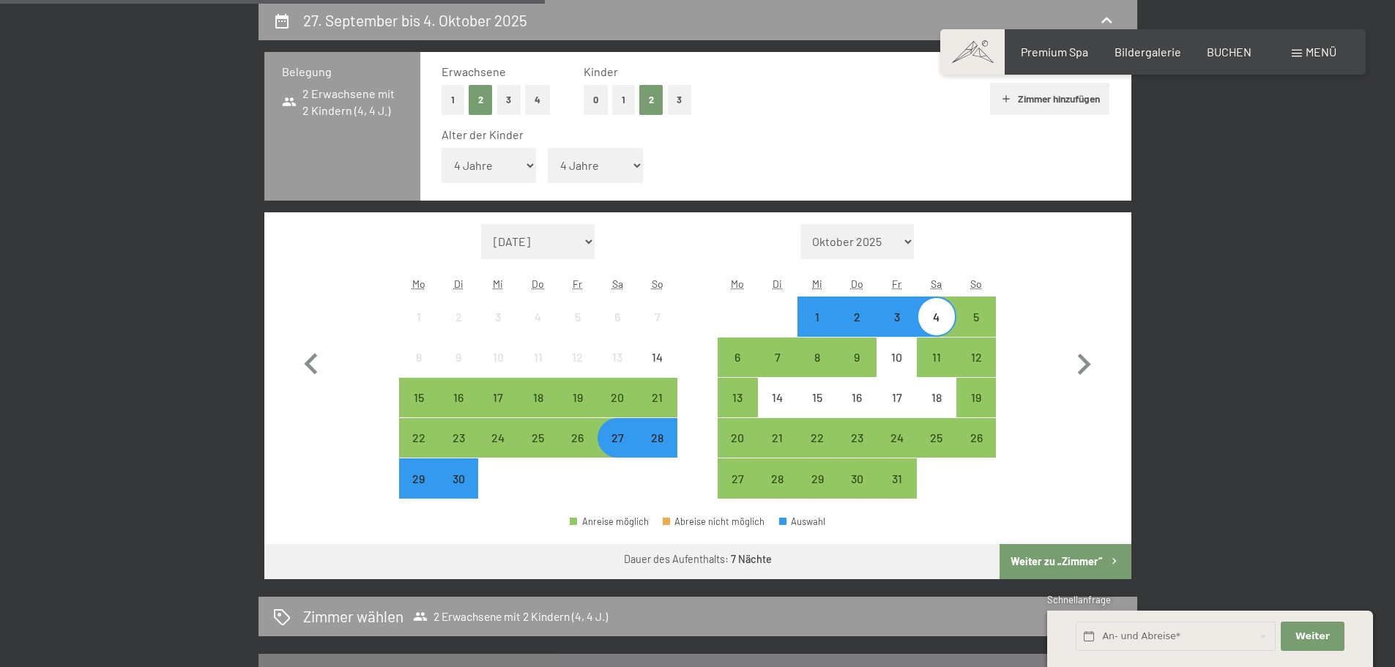
click at [596, 106] on button "0" at bounding box center [596, 100] width 24 height 30
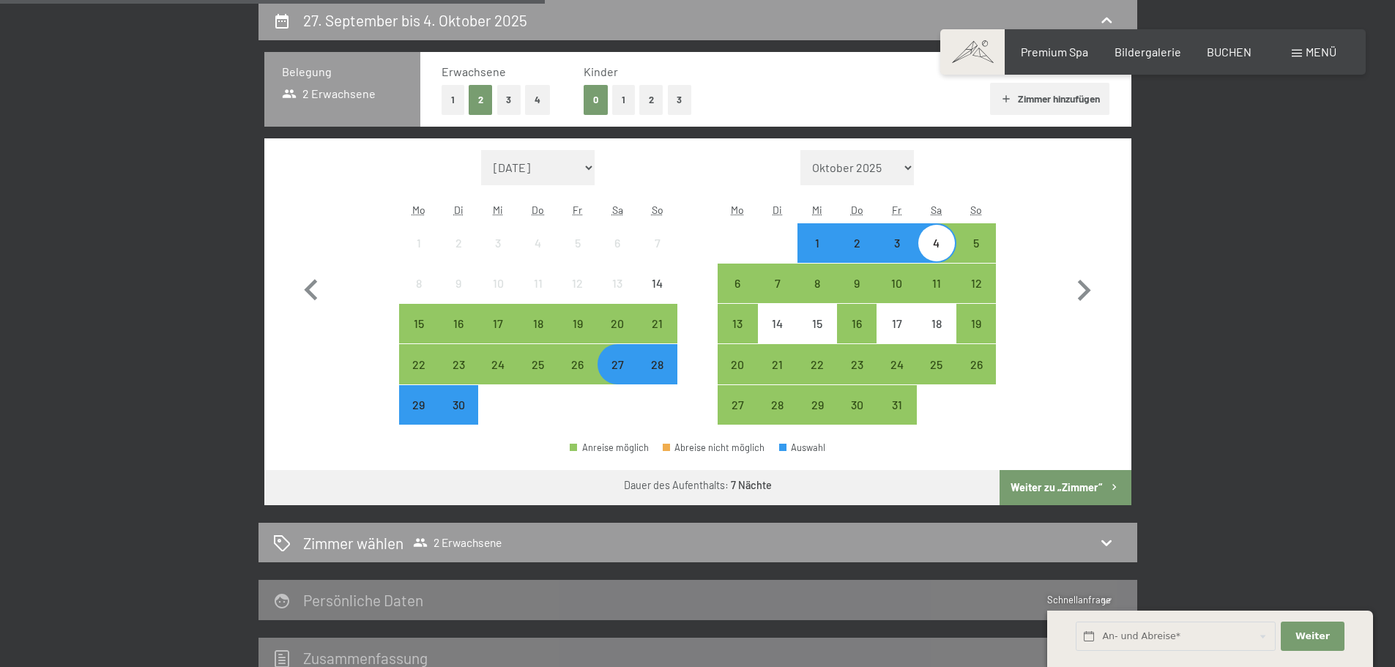
click at [934, 250] on div "4" at bounding box center [936, 255] width 37 height 37
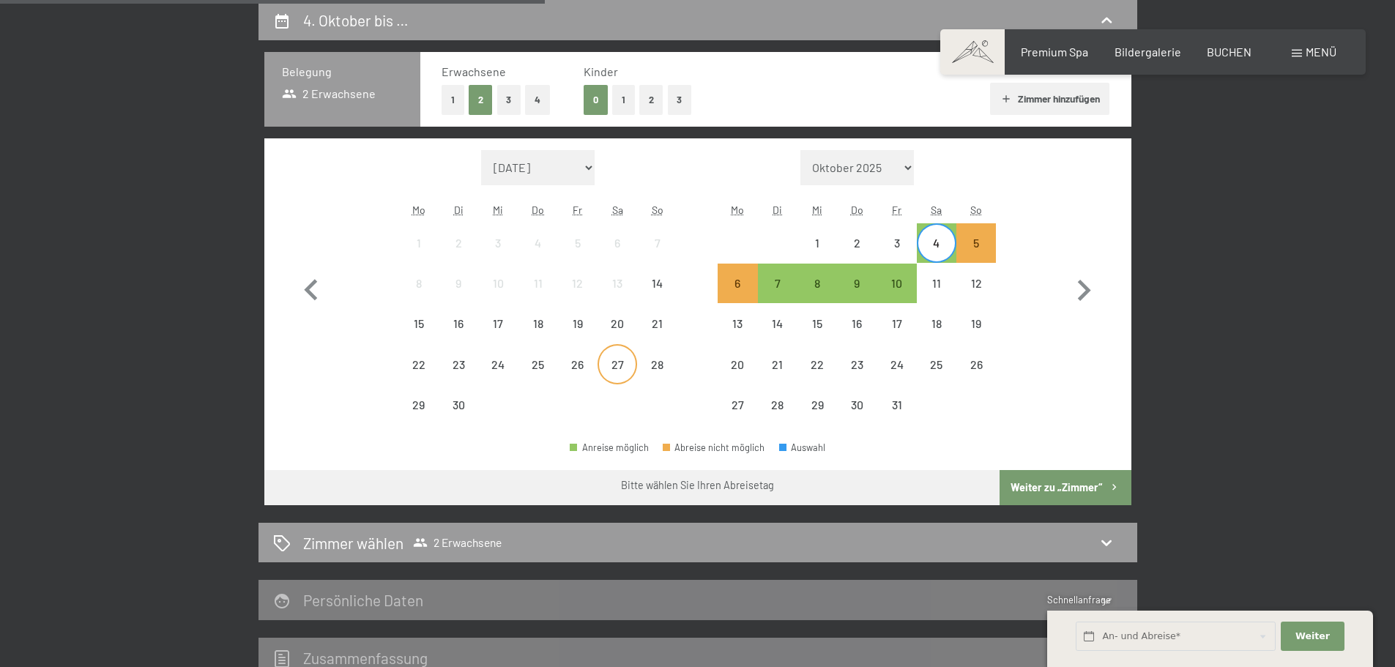
click at [622, 356] on div "27" at bounding box center [617, 364] width 37 height 37
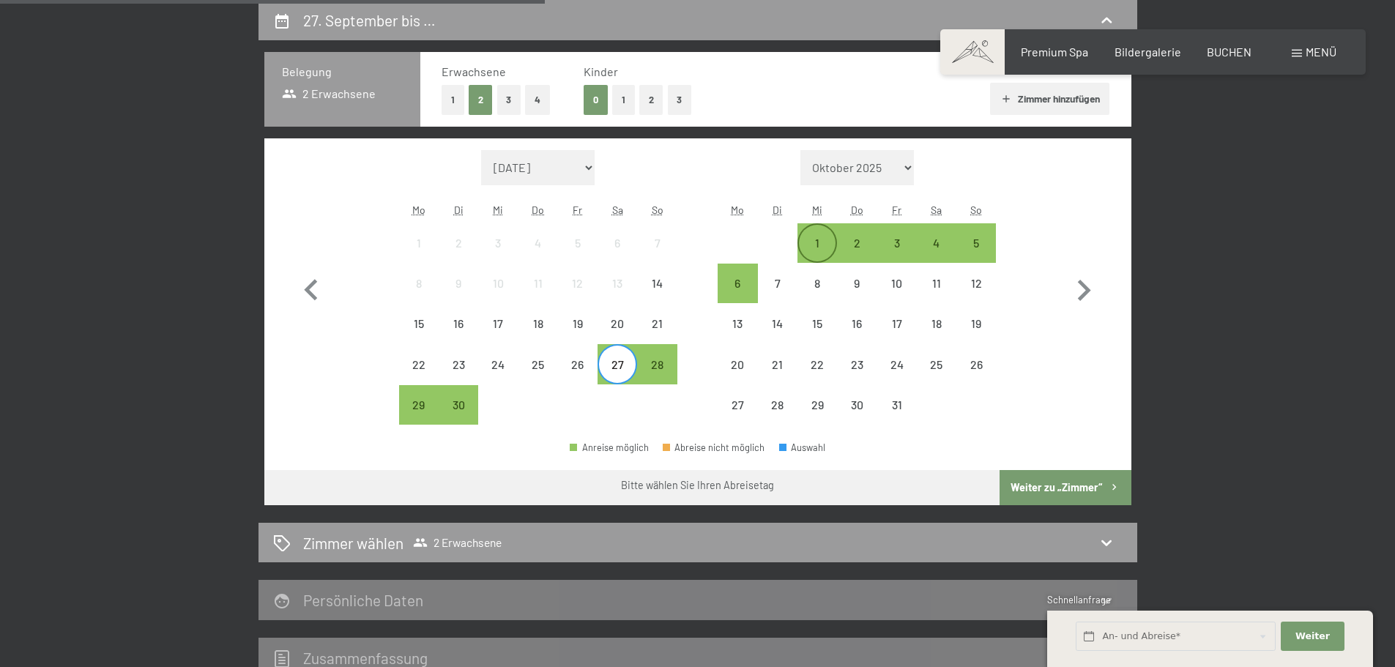
click at [819, 243] on div "1" at bounding box center [817, 255] width 37 height 37
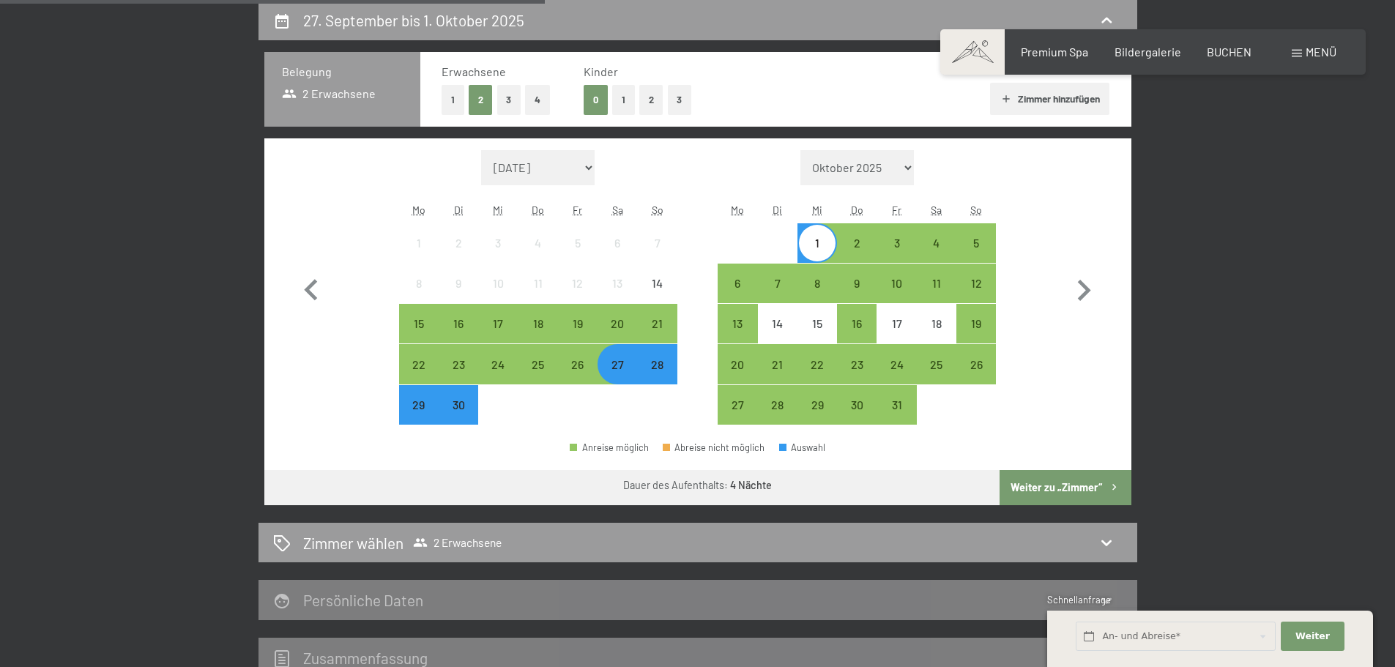
click at [1052, 480] on button "Weiter zu „Zimmer“" at bounding box center [1065, 487] width 131 height 35
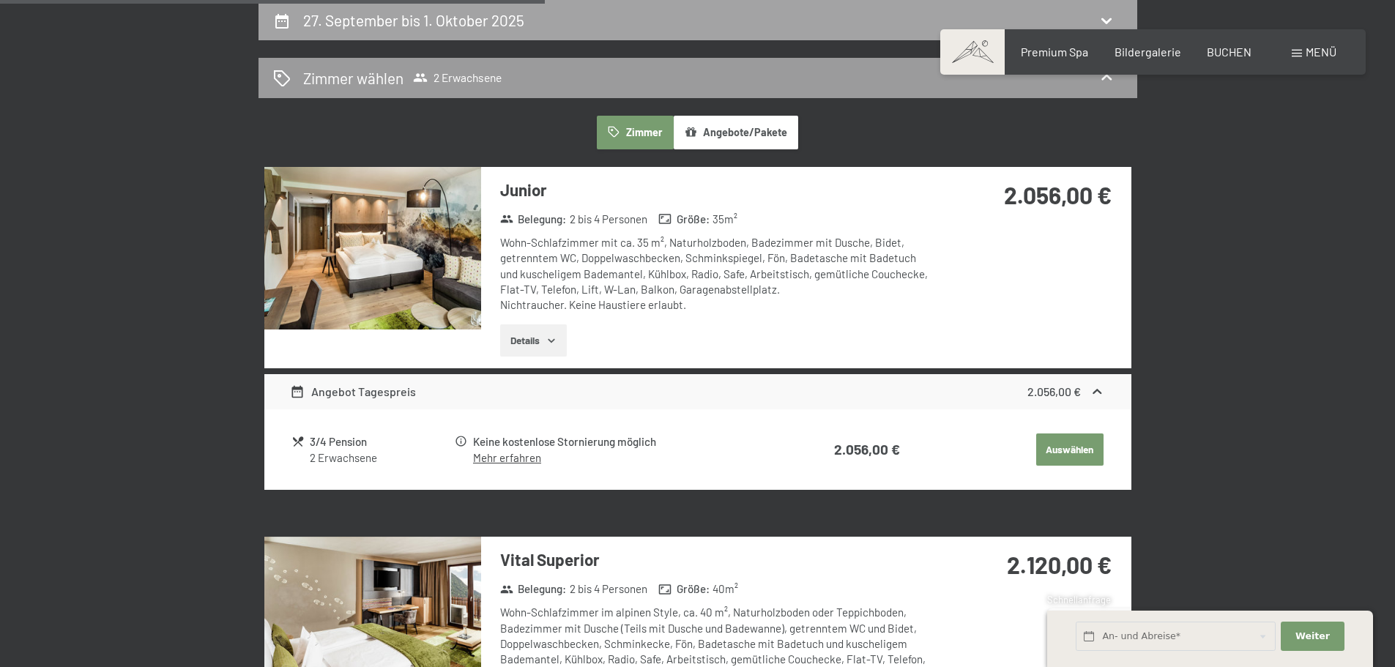
click at [381, 24] on h2 "27. September bis 1. Oktober 2025" at bounding box center [413, 20] width 221 height 18
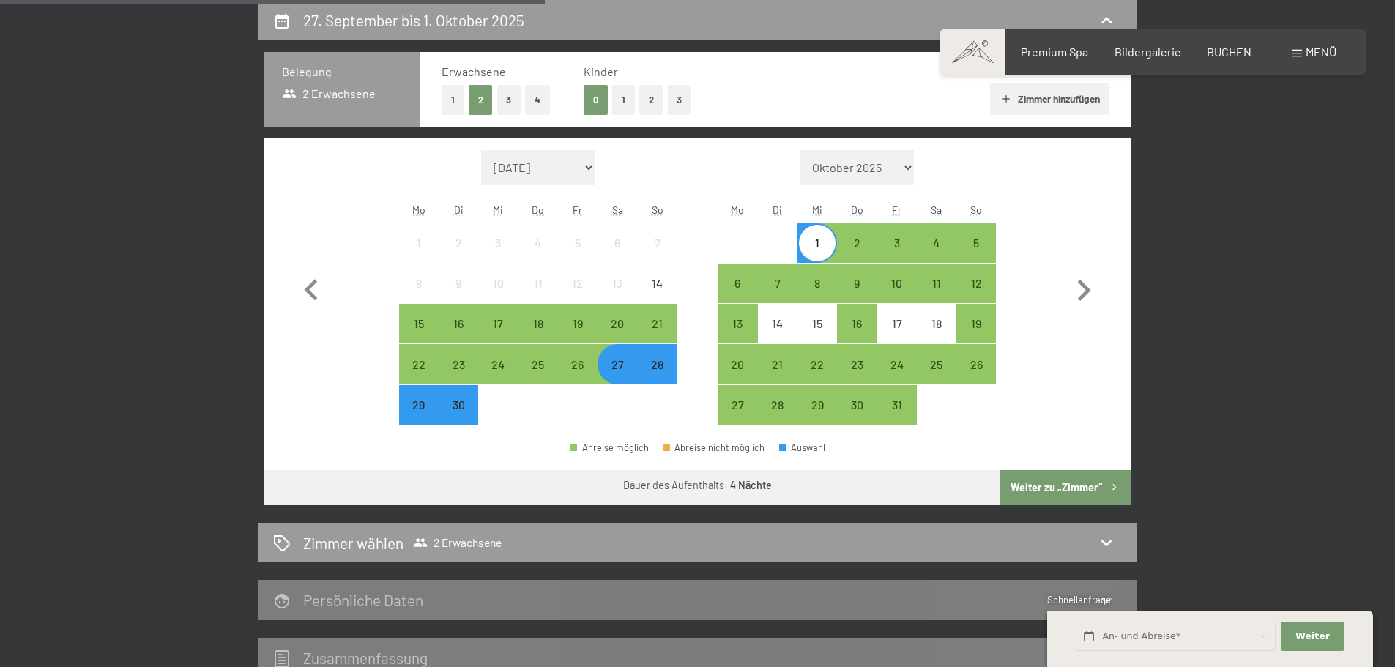
click at [451, 100] on button "1" at bounding box center [453, 100] width 23 height 30
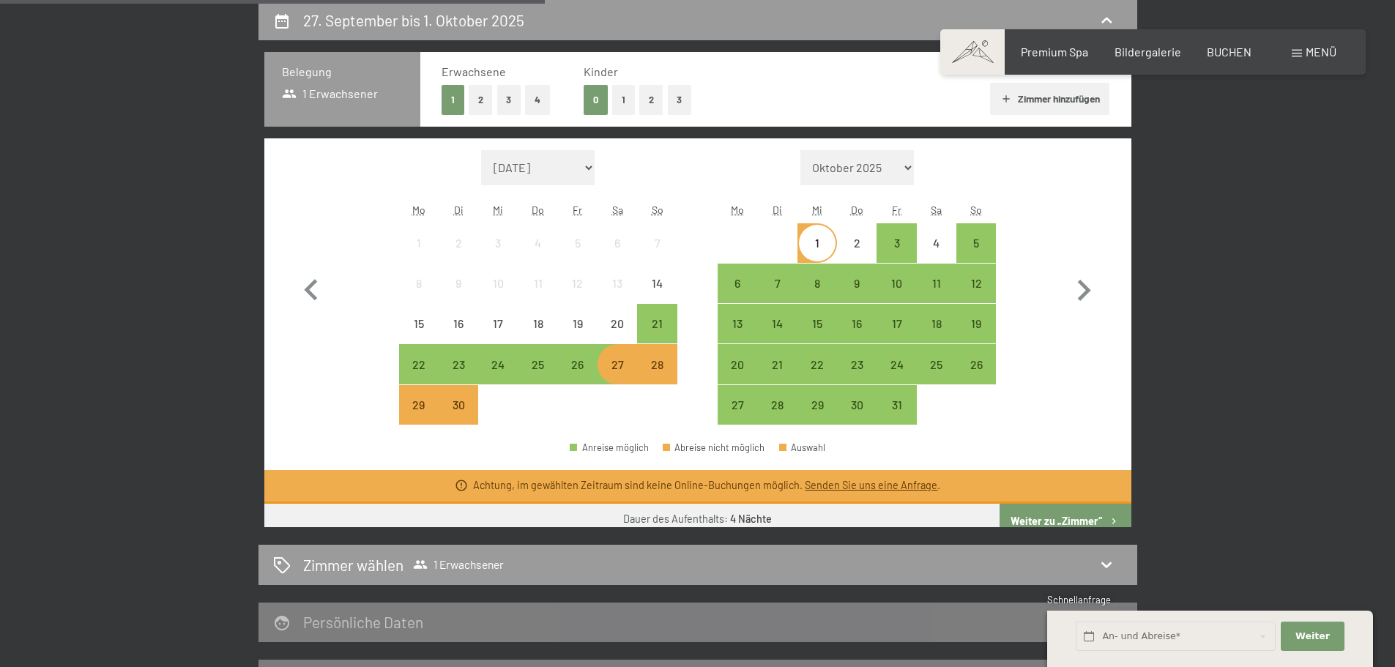
click at [479, 105] on button "2" at bounding box center [481, 100] width 24 height 30
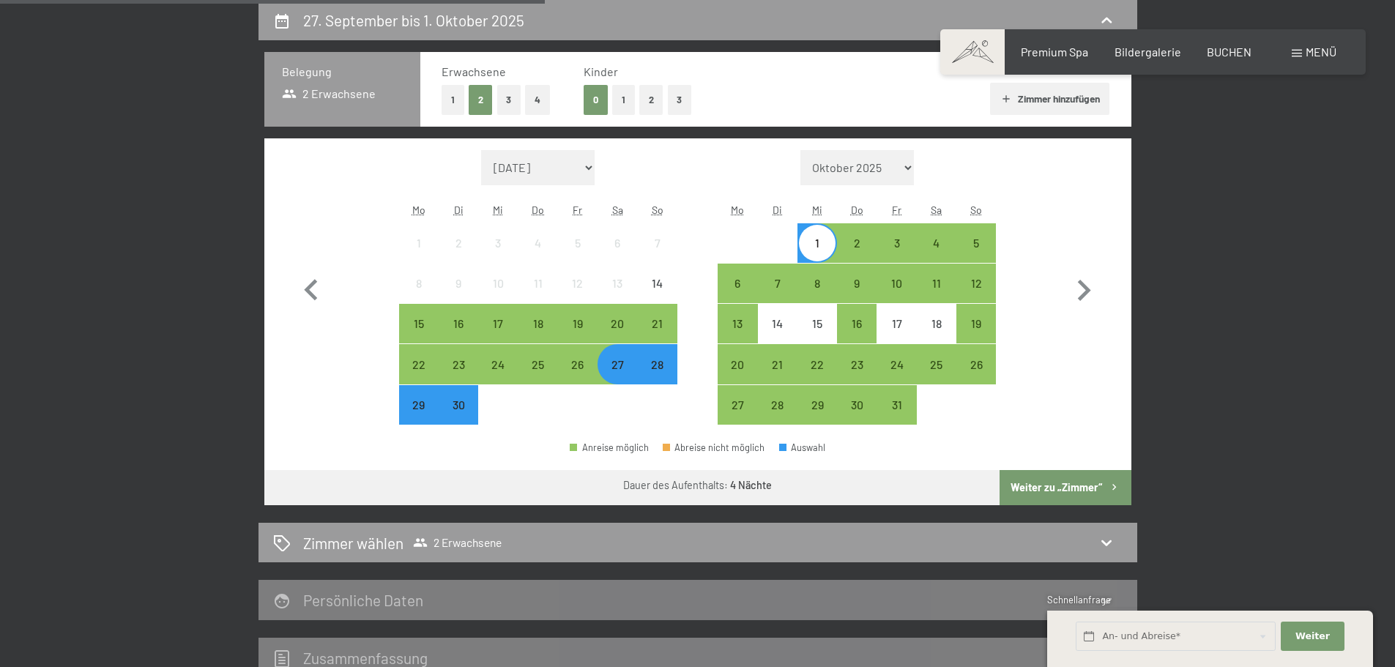
click at [1093, 495] on button "Weiter zu „Zimmer“" at bounding box center [1065, 487] width 131 height 35
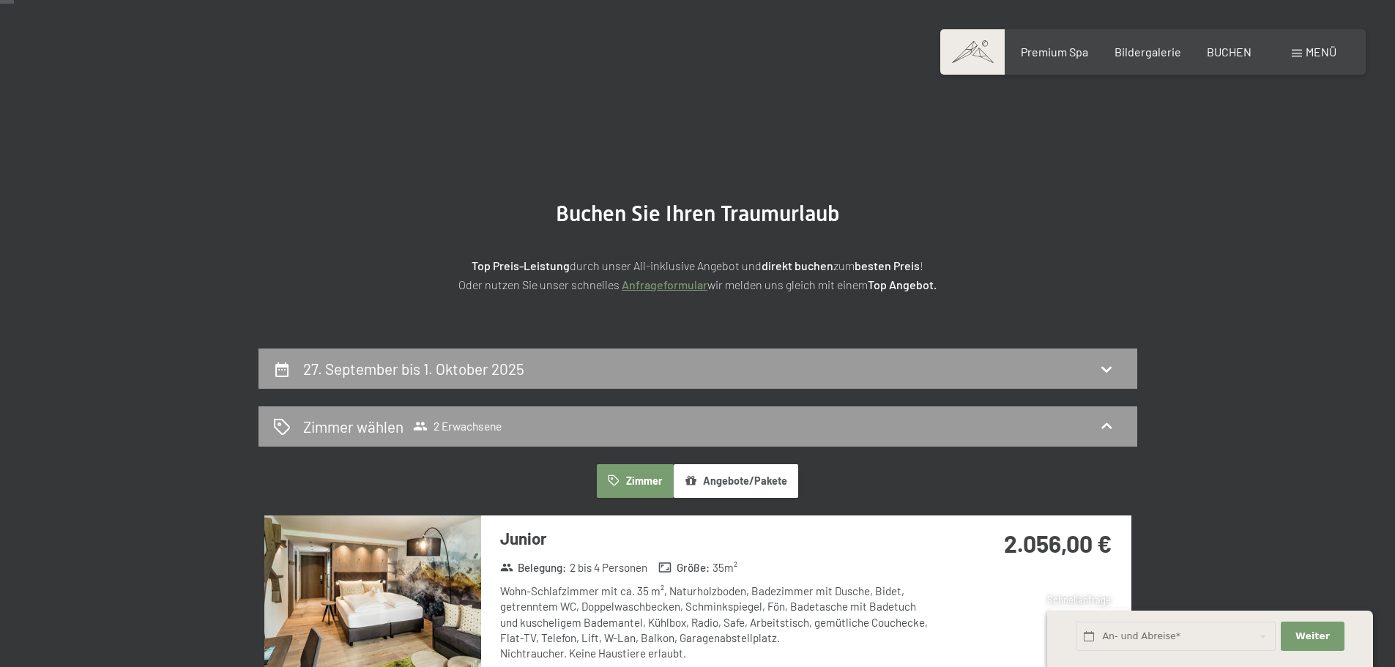
scroll to position [0, 0]
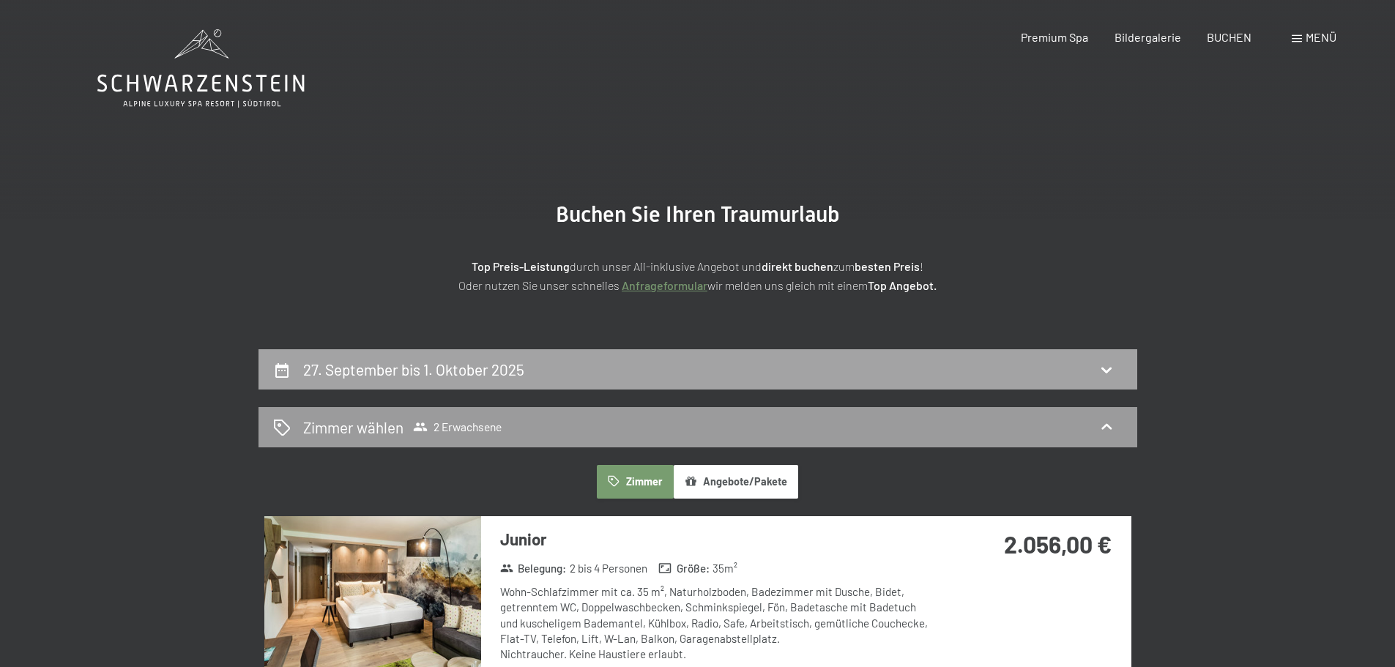
click at [433, 373] on h2 "27. September bis 1. Oktober 2025" at bounding box center [413, 369] width 221 height 18
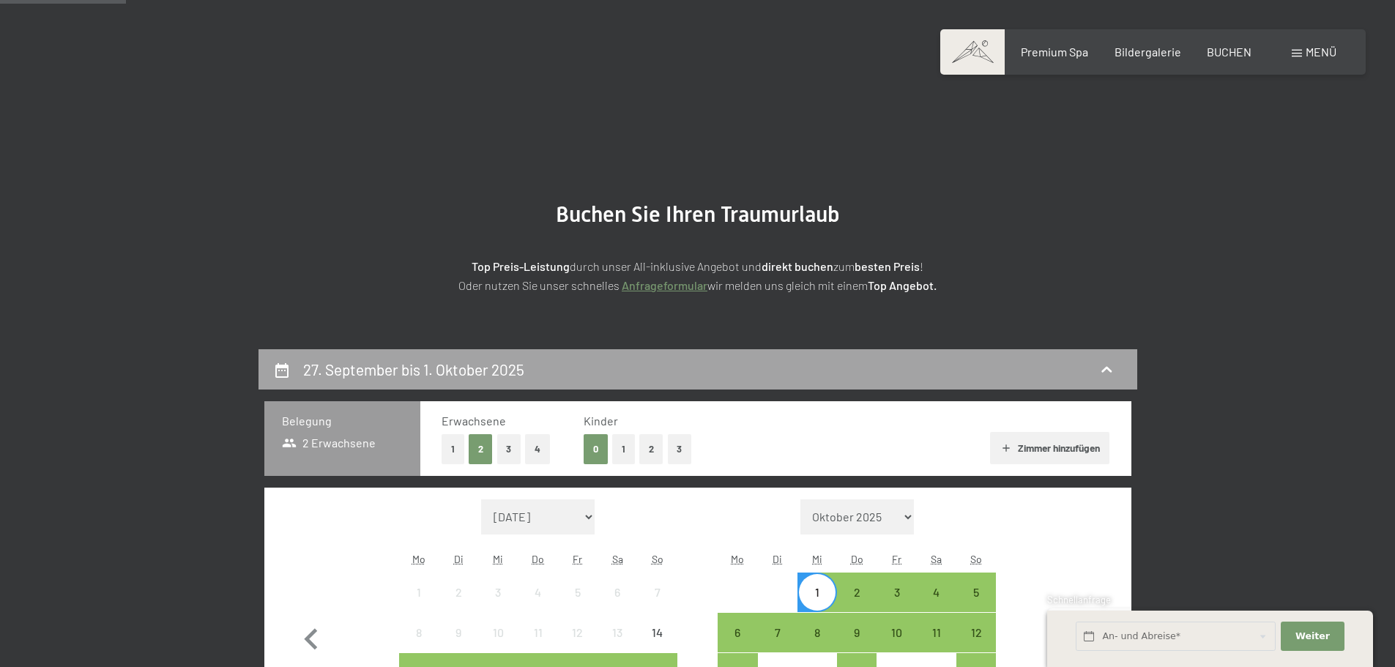
scroll to position [349, 0]
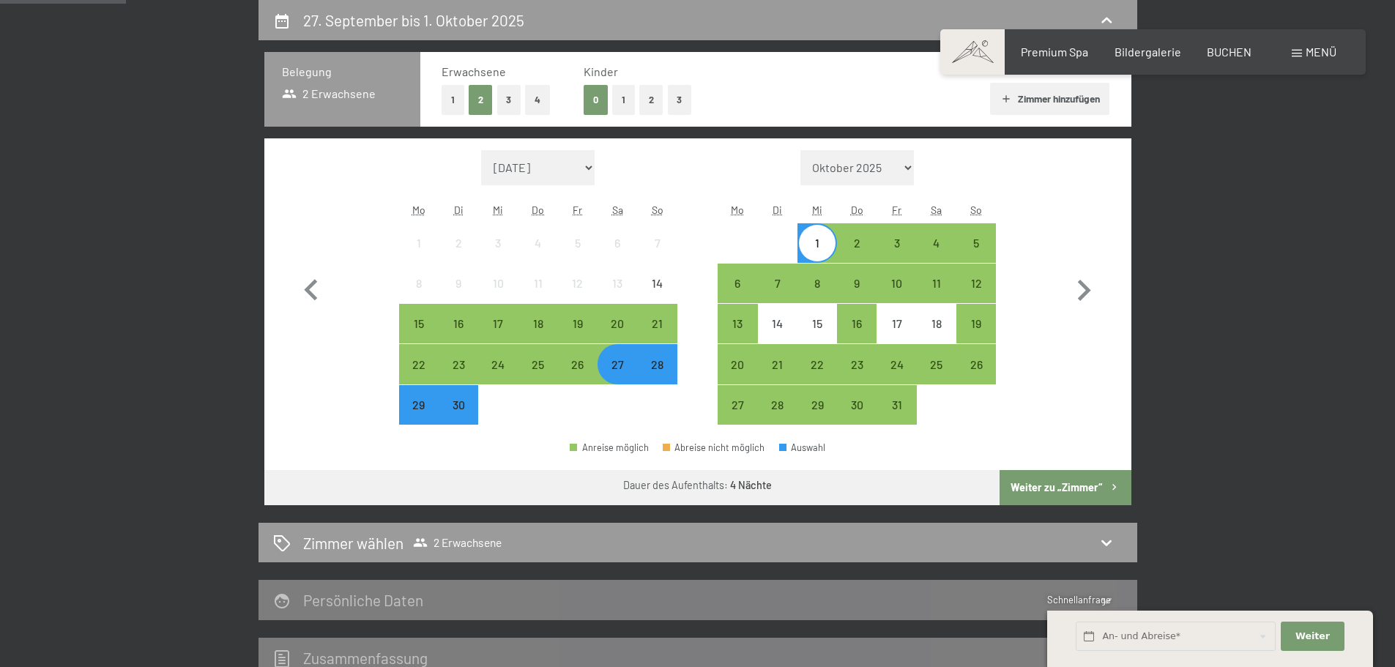
click at [660, 365] on div "28" at bounding box center [657, 377] width 37 height 37
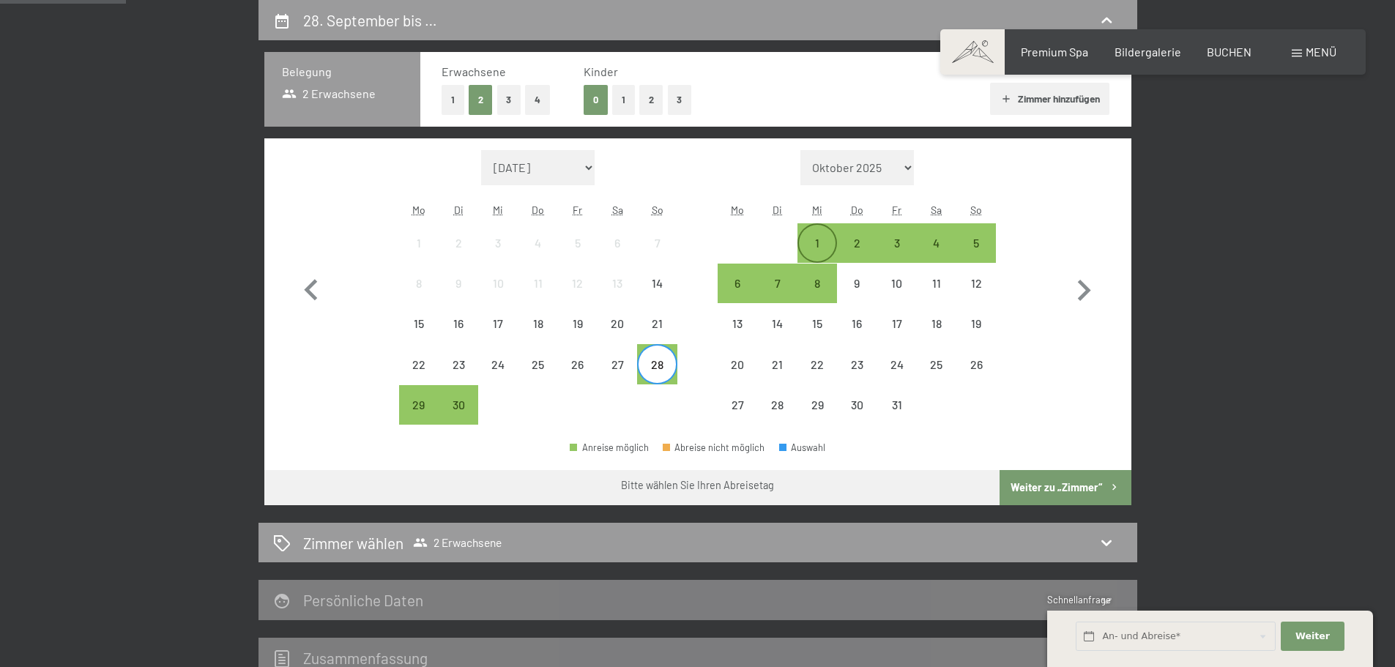
click at [811, 243] on div "1" at bounding box center [817, 255] width 37 height 37
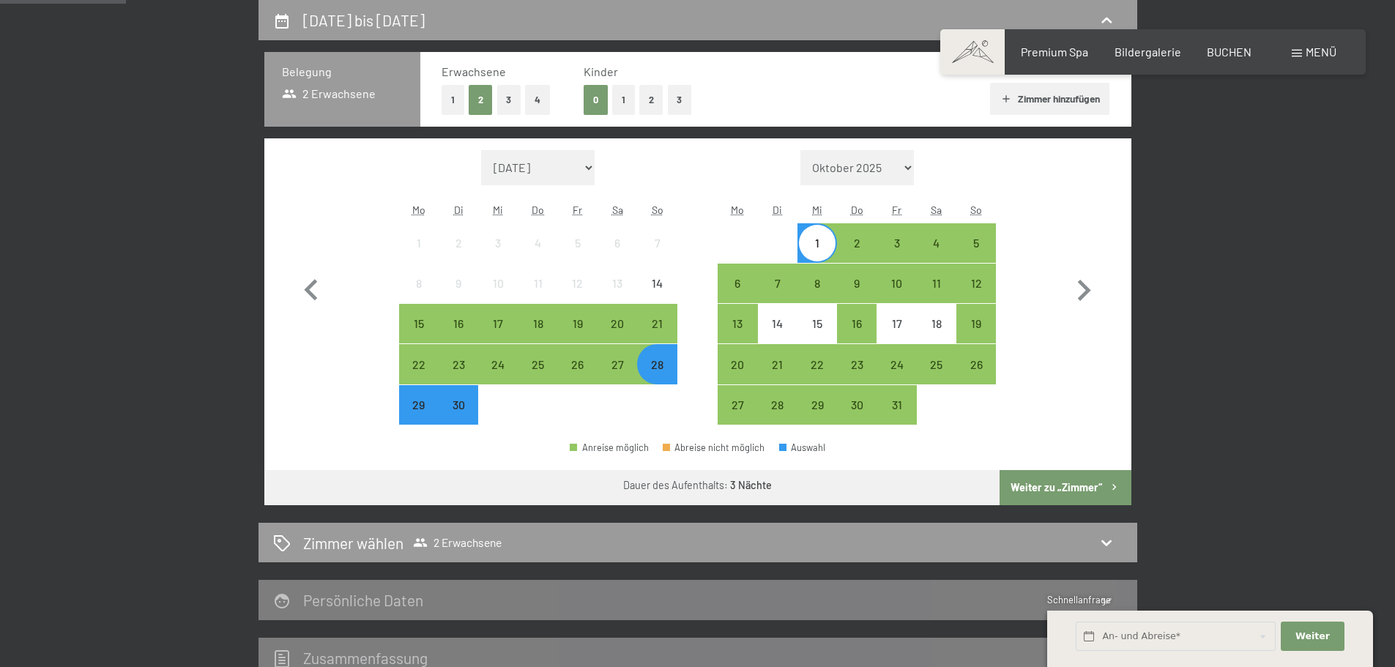
click at [1024, 480] on button "Weiter zu „Zimmer“" at bounding box center [1065, 487] width 131 height 35
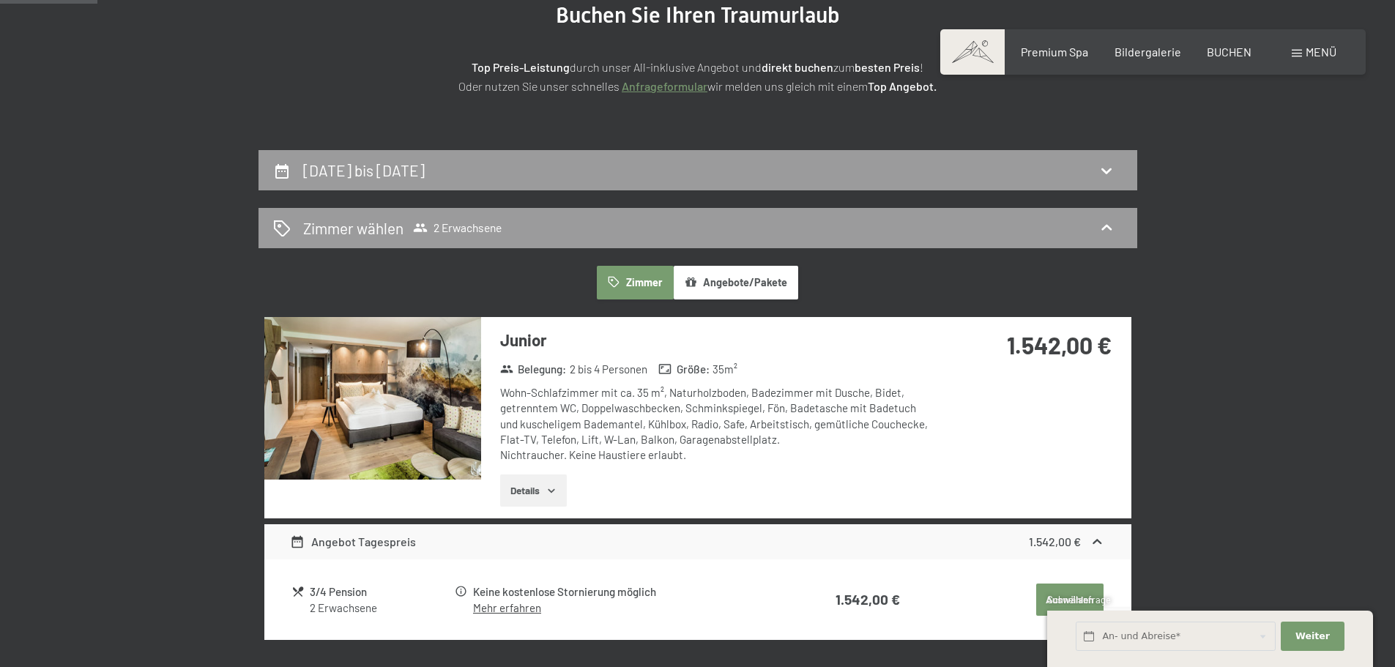
scroll to position [0, 0]
